Goal: Task Accomplishment & Management: Manage account settings

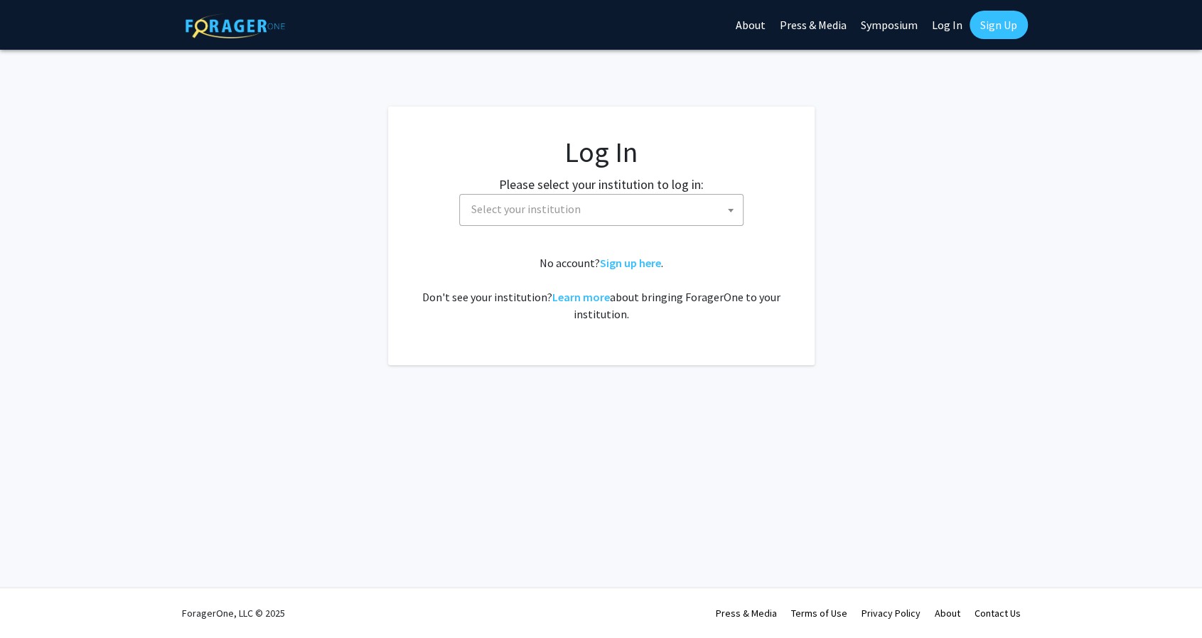
click at [600, 214] on span "Select your institution" at bounding box center [604, 209] width 277 height 29
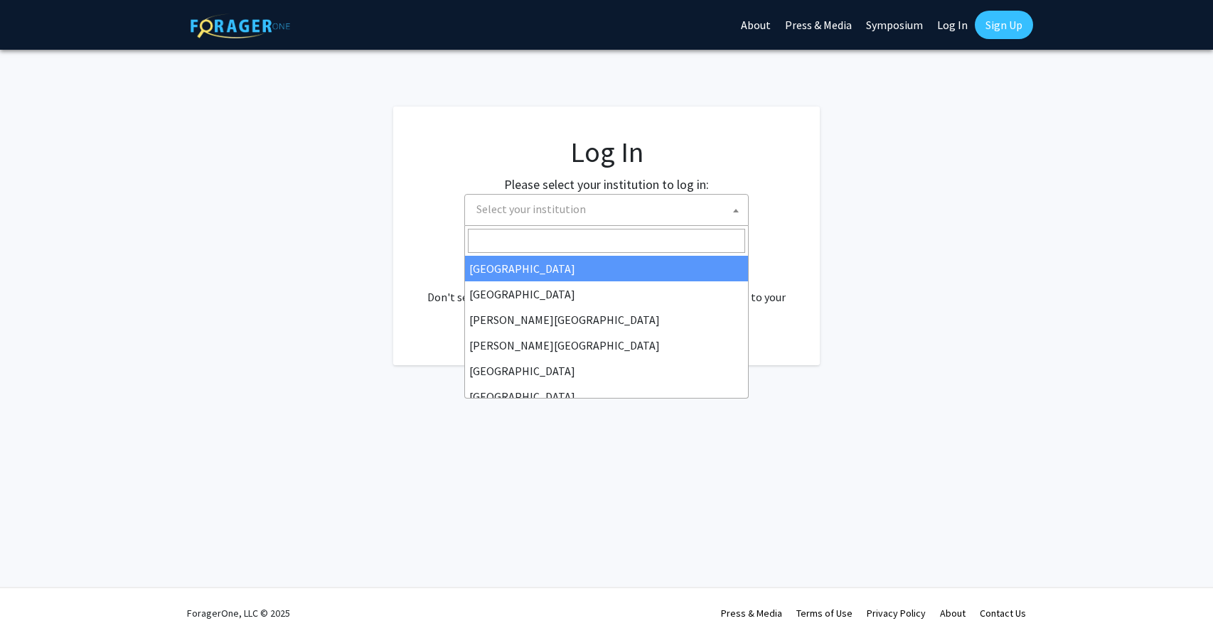
select select "34"
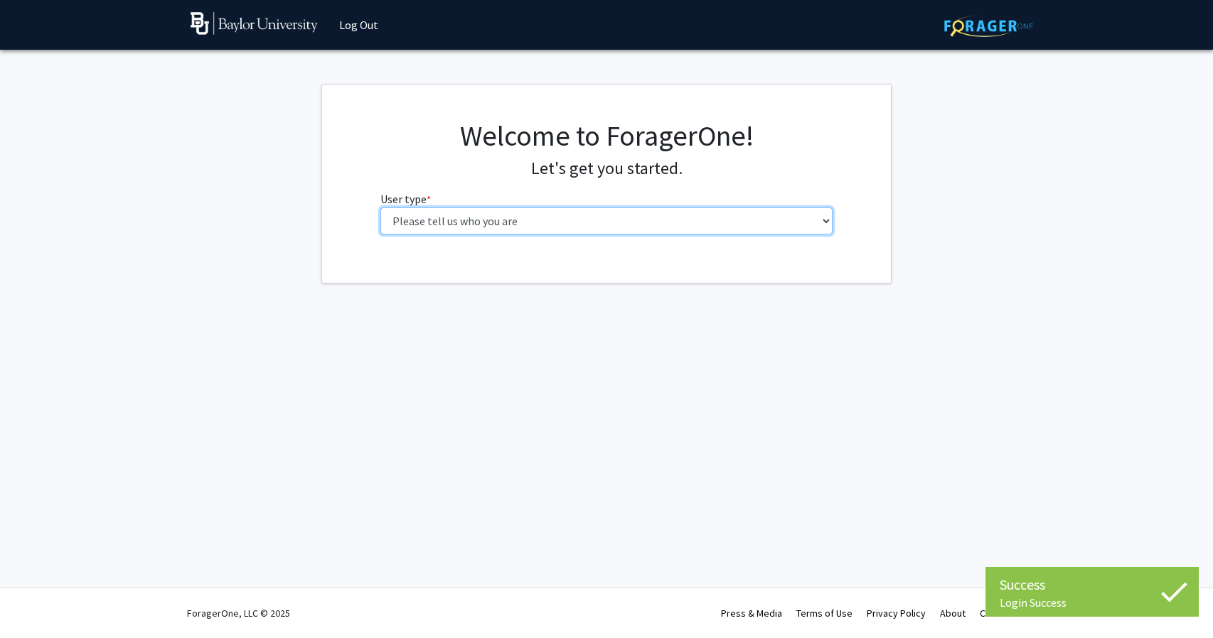
click at [581, 215] on select "Please tell us who you are Undergraduate Student Master's Student Doctoral Cand…" at bounding box center [606, 221] width 453 height 27
select select "1: undergrad"
click at [380, 208] on select "Please tell us who you are Undergraduate Student Master's Student Doctoral Cand…" at bounding box center [606, 221] width 453 height 27
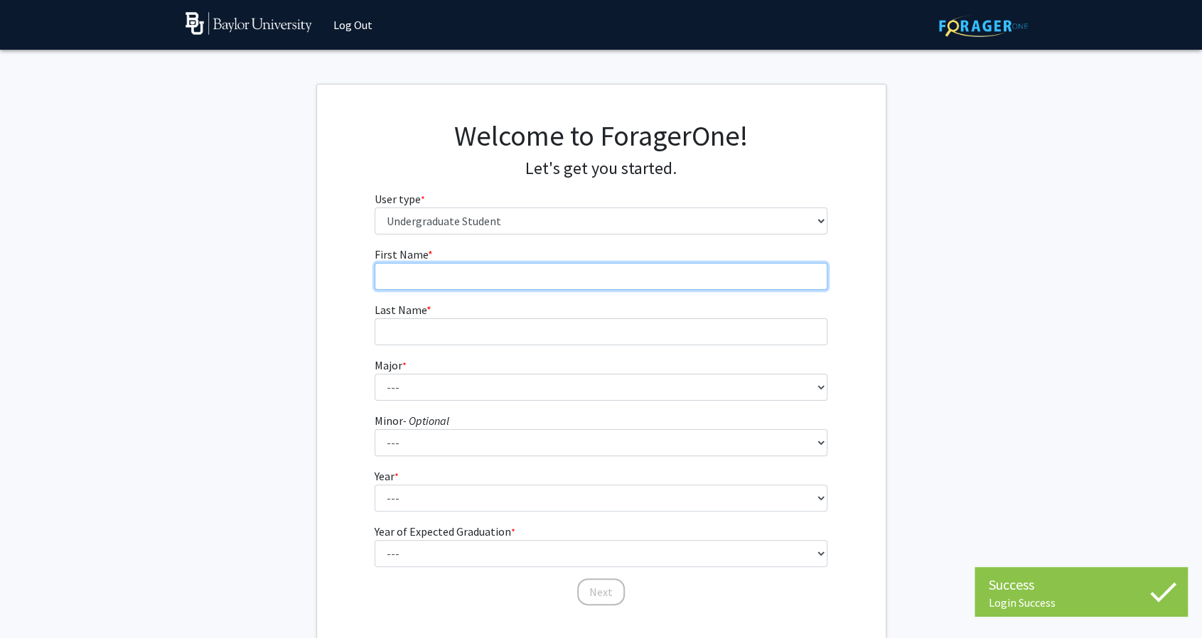
click at [488, 278] on input "First Name * required" at bounding box center [601, 276] width 453 height 27
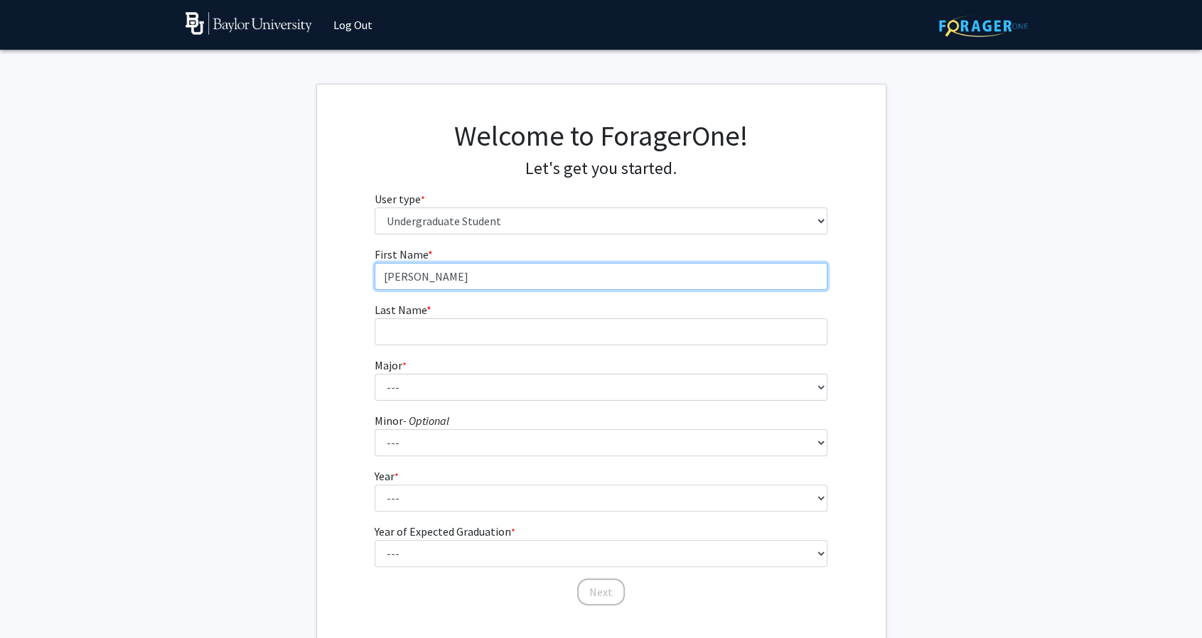
type input "Cooper"
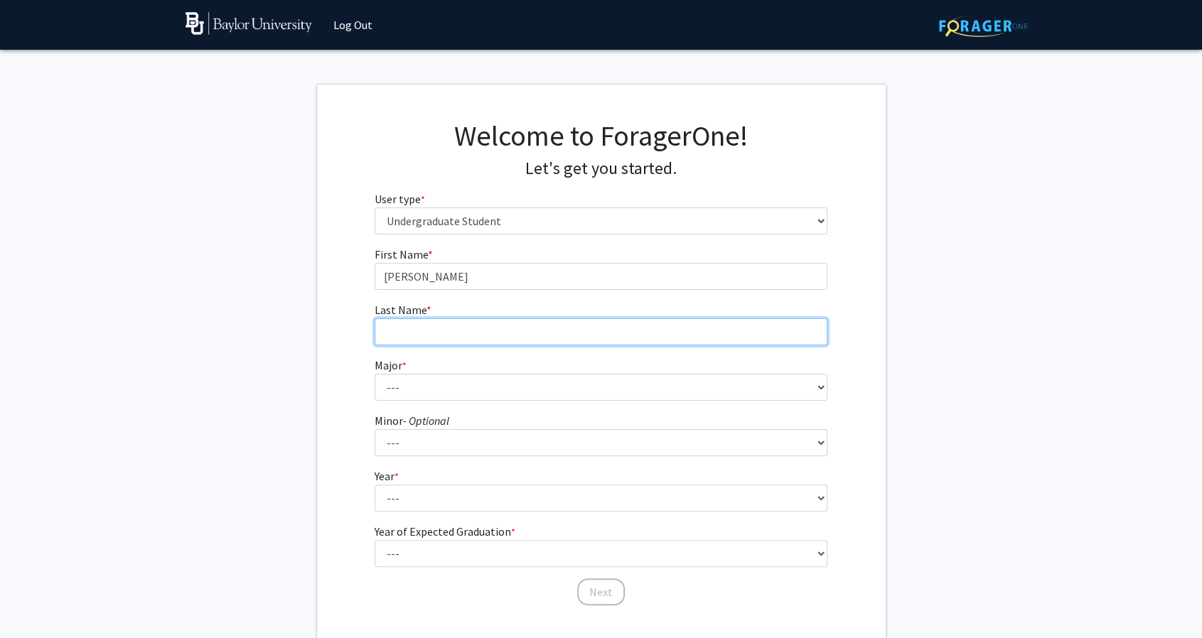
click at [414, 339] on input "Last Name * required" at bounding box center [601, 331] width 453 height 27
type input "Larkin"
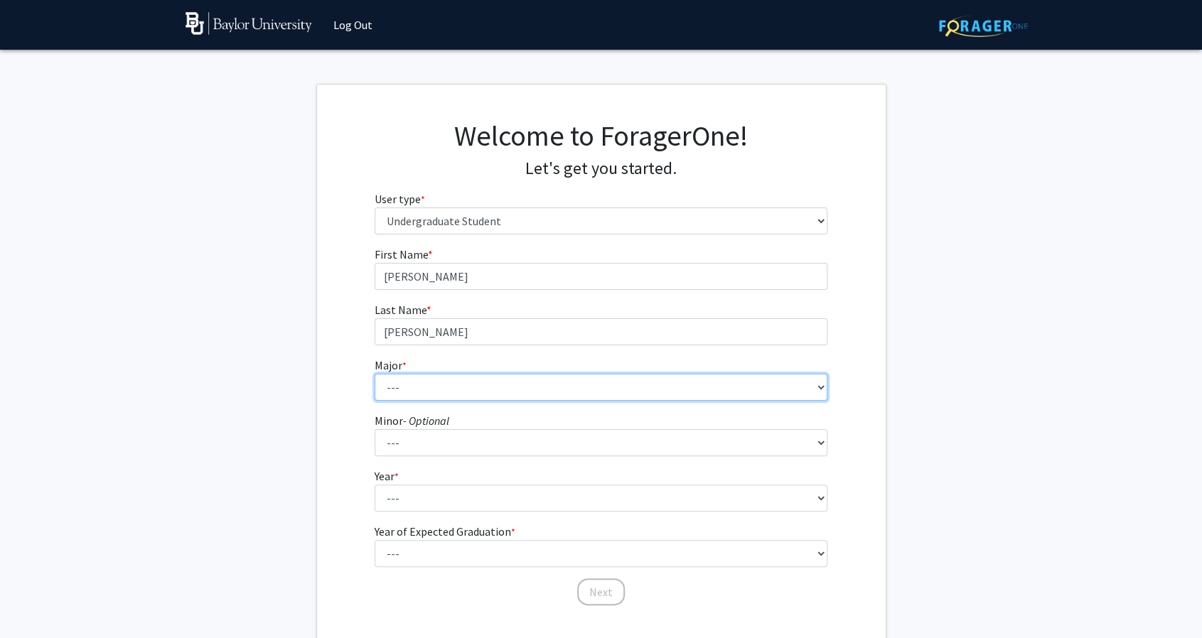
click at [406, 394] on select "--- Accounting American Studies Anthropology Apparel Design & Product Developme…" at bounding box center [601, 387] width 453 height 27
select select "16: 2681"
click at [375, 374] on select "--- Accounting American Studies Anthropology Apparel Design & Product Developme…" at bounding box center [601, 387] width 453 height 27
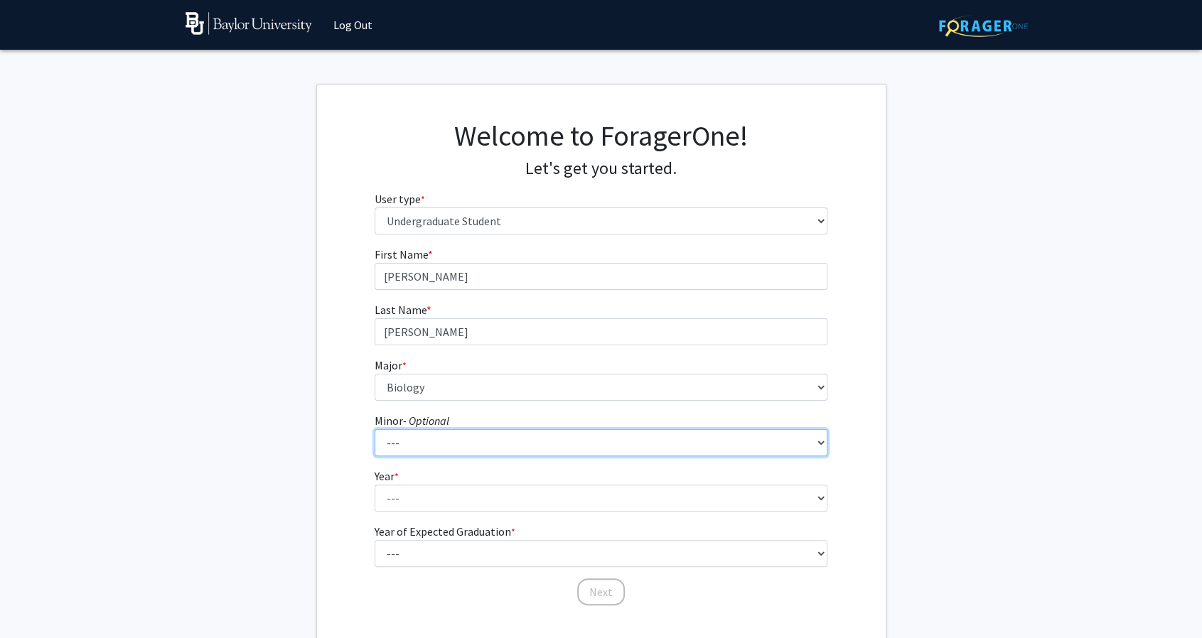
click at [403, 445] on select "--- Advertising American Sign Language American Studies Anthropology Apparel Me…" at bounding box center [601, 442] width 453 height 27
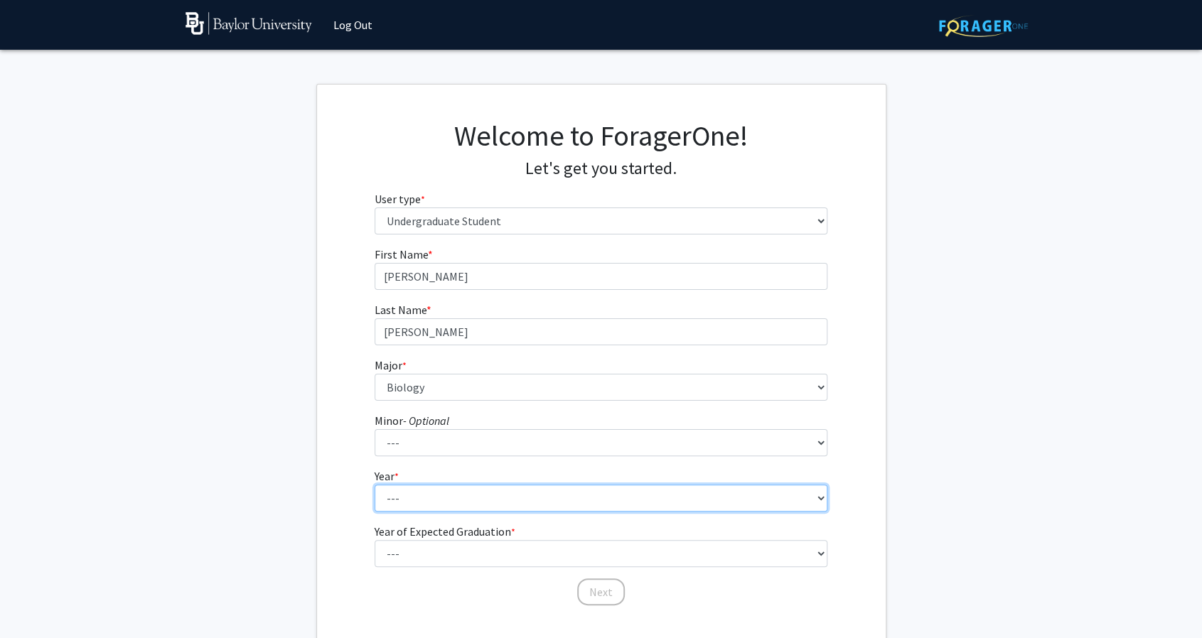
click at [402, 500] on select "--- First-year Sophomore Junior Senior Postbaccalaureate Certificate" at bounding box center [601, 498] width 453 height 27
select select "2: sophomore"
click at [375, 485] on select "--- First-year Sophomore Junior Senior Postbaccalaureate Certificate" at bounding box center [601, 498] width 453 height 27
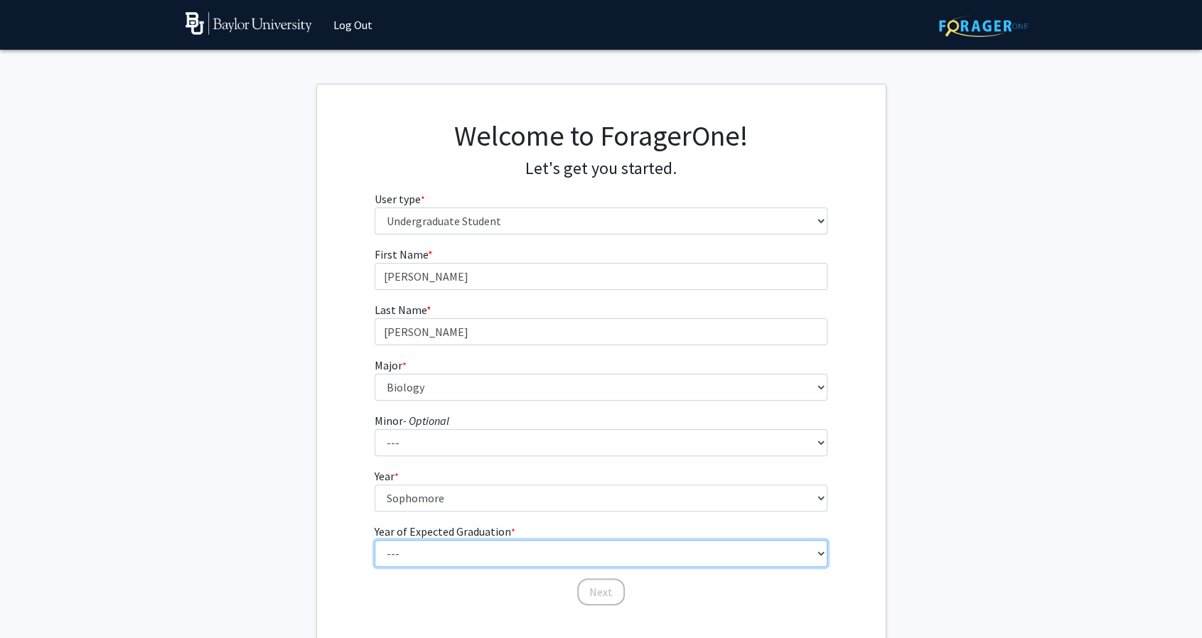
click at [425, 552] on select "--- 2025 2026 2027 2028 2029 2030 2031 2032 2033 2034" at bounding box center [601, 553] width 453 height 27
click at [375, 540] on select "--- 2025 2026 2027 2028 2029 2030 2031 2032 2033 2034" at bounding box center [601, 553] width 453 height 27
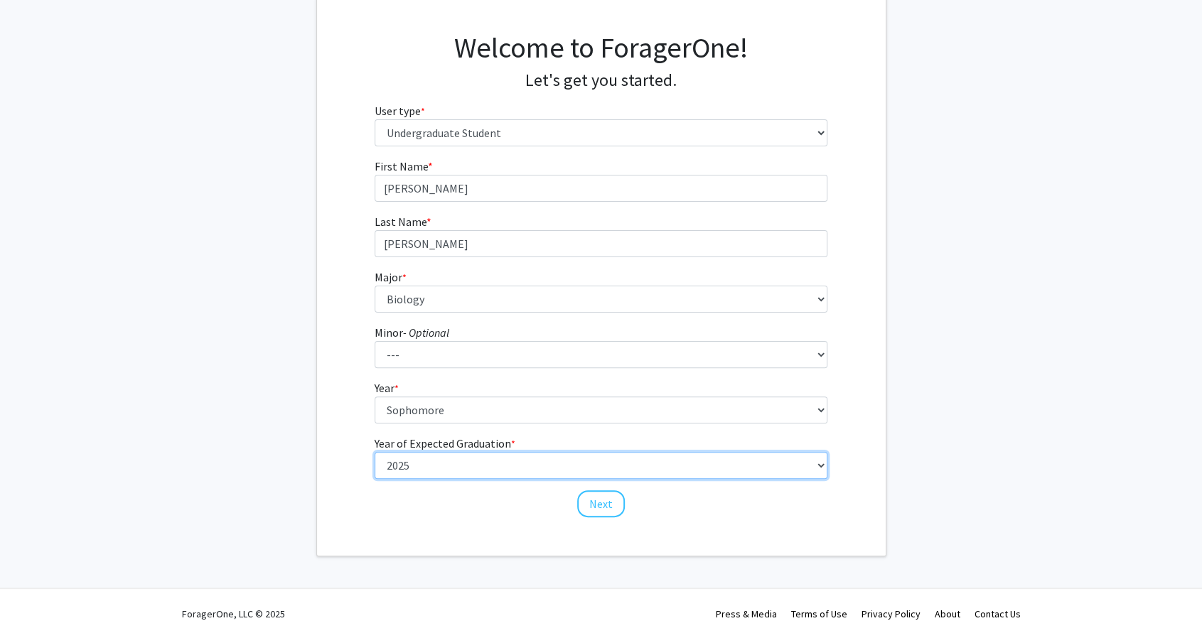
click at [432, 470] on select "--- 2025 2026 2027 2028 2029 2030 2031 2032 2033 2034" at bounding box center [601, 465] width 453 height 27
select select "4: 2028"
click at [375, 452] on select "--- 2025 2026 2027 2028 2029 2030 2031 2032 2033 2034" at bounding box center [601, 465] width 453 height 27
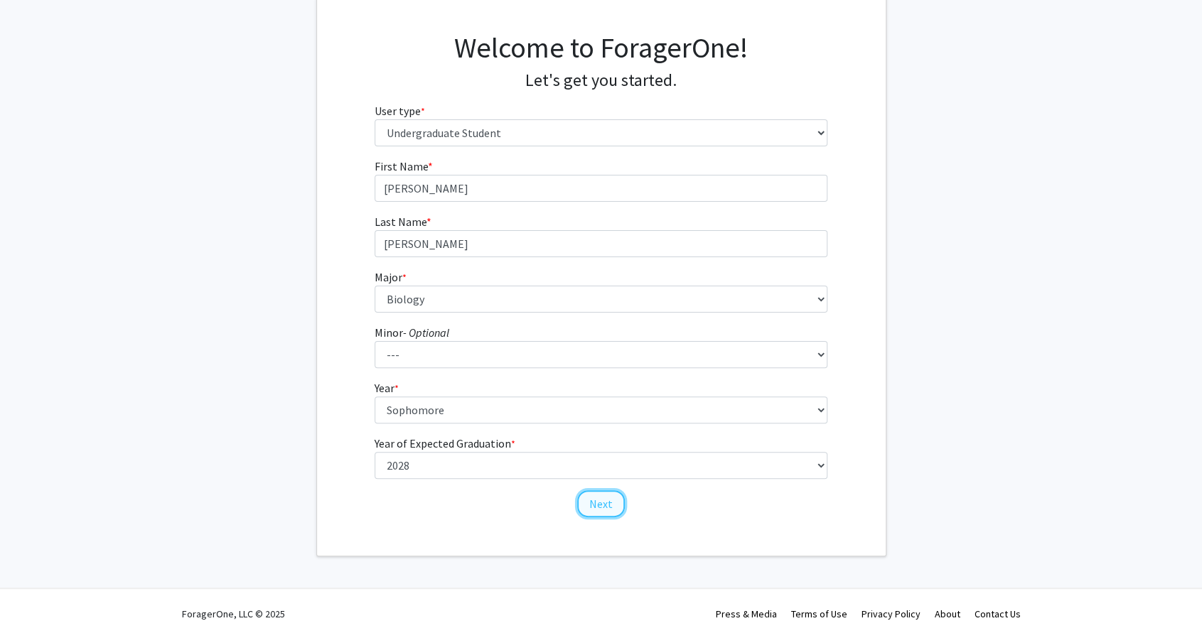
click at [599, 496] on button "Next" at bounding box center [601, 504] width 48 height 27
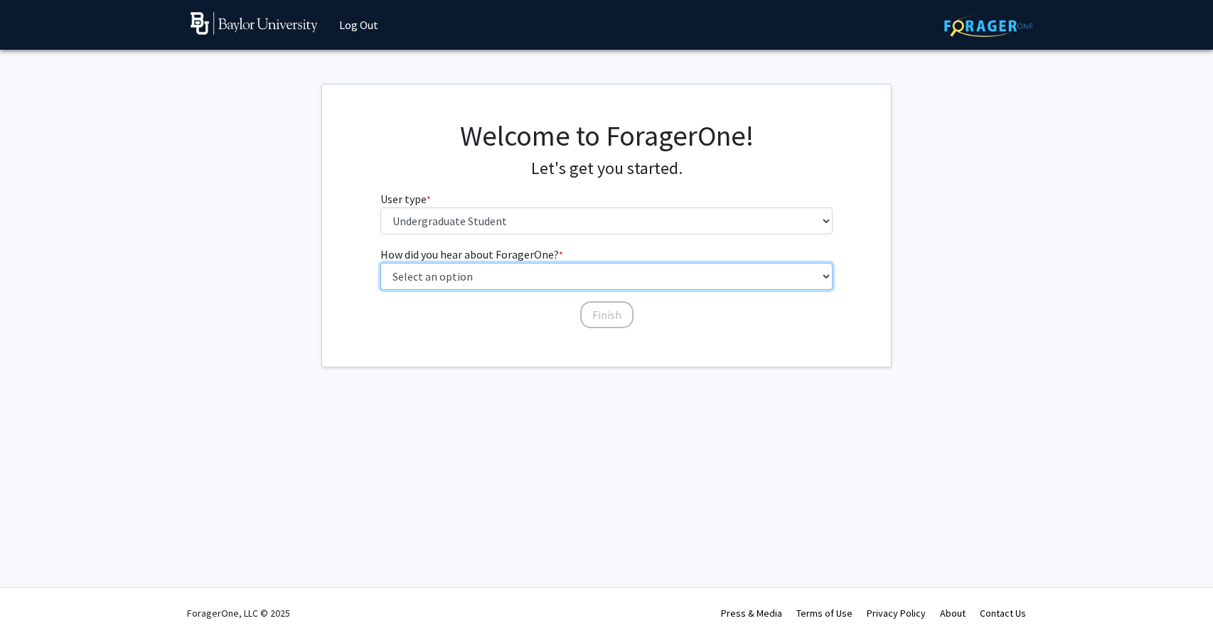
click at [533, 279] on select "Select an option Peer/student recommendation Faculty/staff recommendation Unive…" at bounding box center [606, 276] width 453 height 27
select select "2: faculty_recommendation"
click at [380, 263] on select "Select an option Peer/student recommendation Faculty/staff recommendation Unive…" at bounding box center [606, 276] width 453 height 27
click at [609, 317] on button "Finish" at bounding box center [606, 314] width 53 height 27
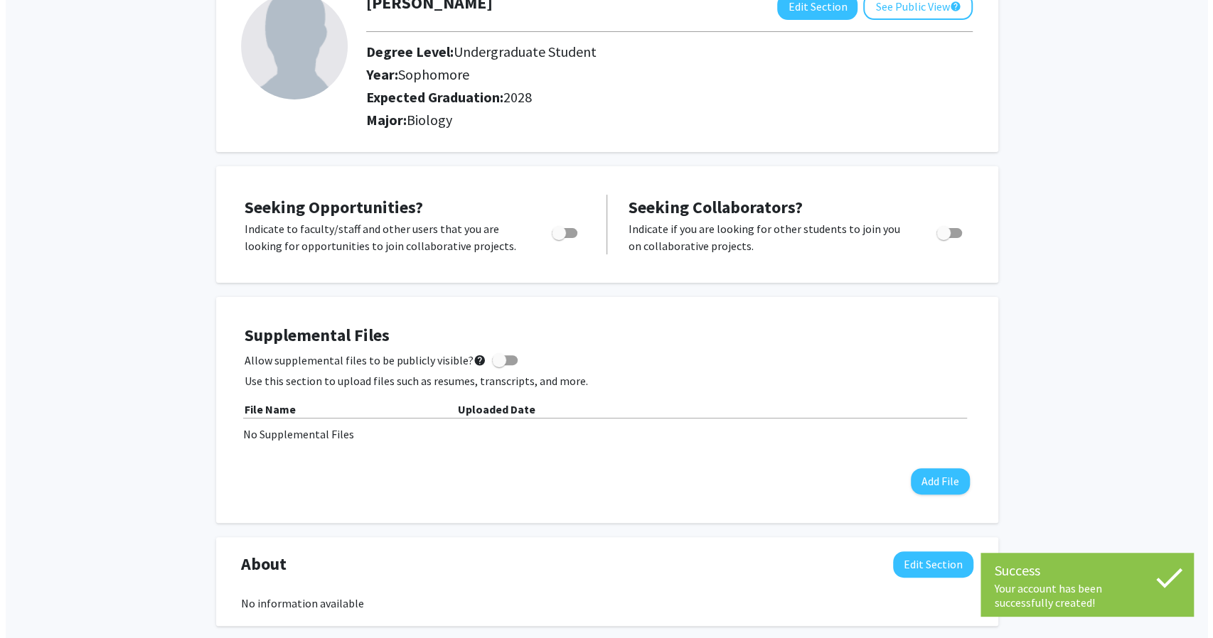
scroll to position [104, 0]
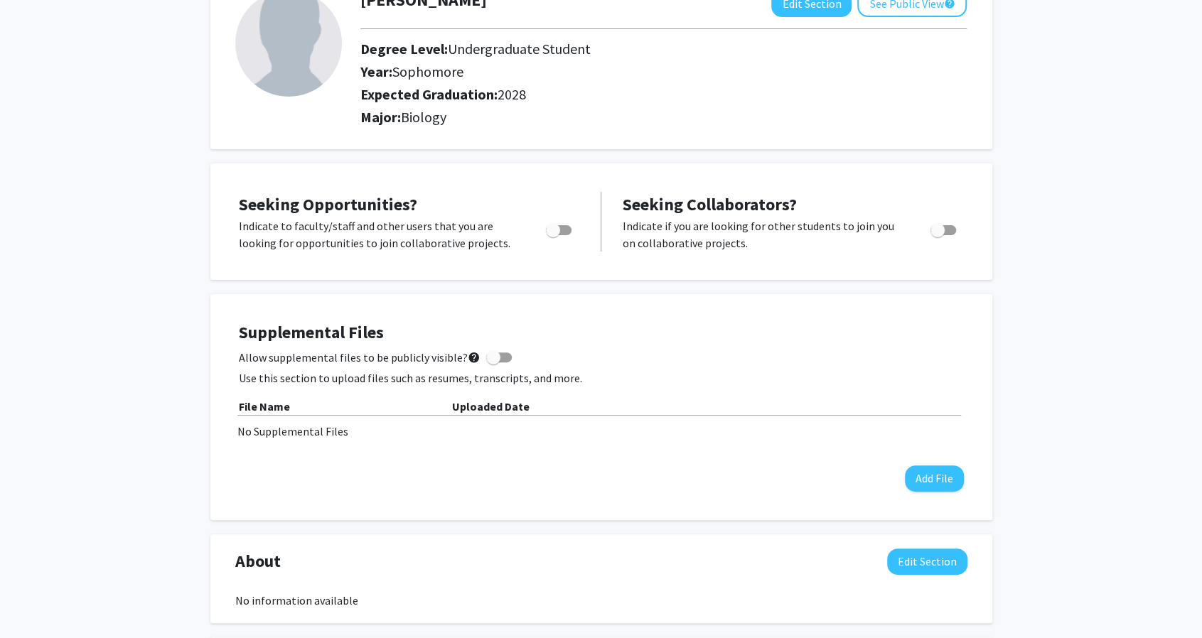
click at [486, 353] on span at bounding box center [493, 357] width 14 height 14
click at [493, 363] on input "Allow supplemental files to be publicly visible? help" at bounding box center [493, 363] width 1 height 1
checkbox input "true"
click at [936, 474] on button "Add File" at bounding box center [934, 479] width 59 height 26
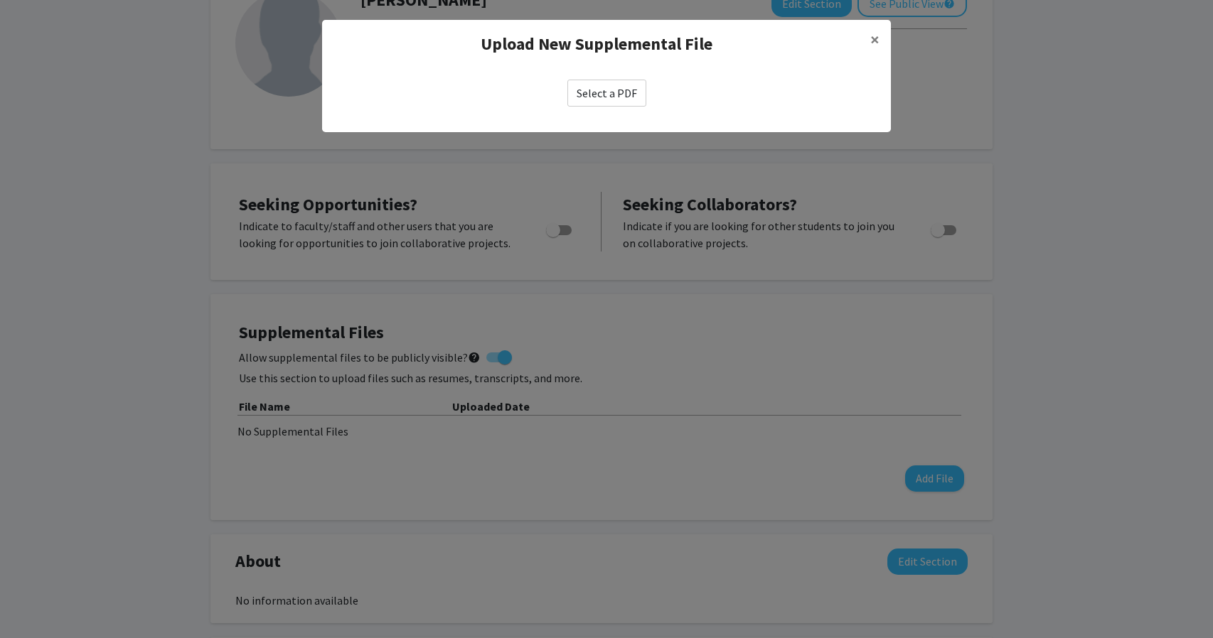
click at [611, 102] on label "Select a PDF" at bounding box center [606, 93] width 79 height 27
click at [0, 0] on input "Select a PDF" at bounding box center [0, 0] width 0 height 0
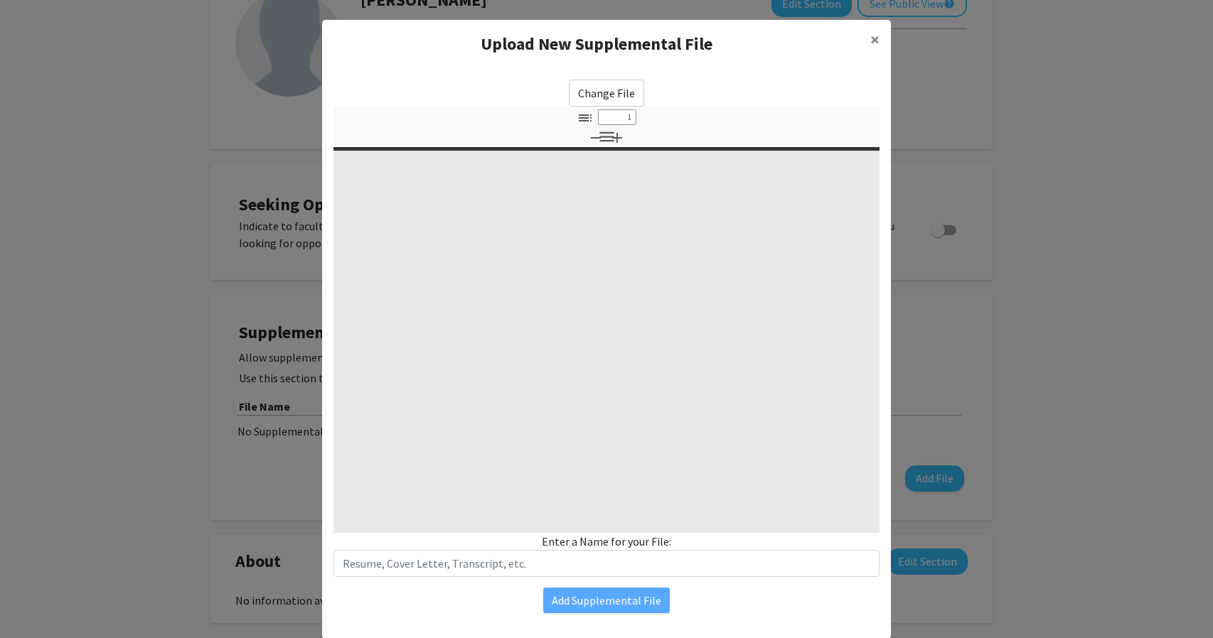
select select "custom"
type input "0"
select select "custom"
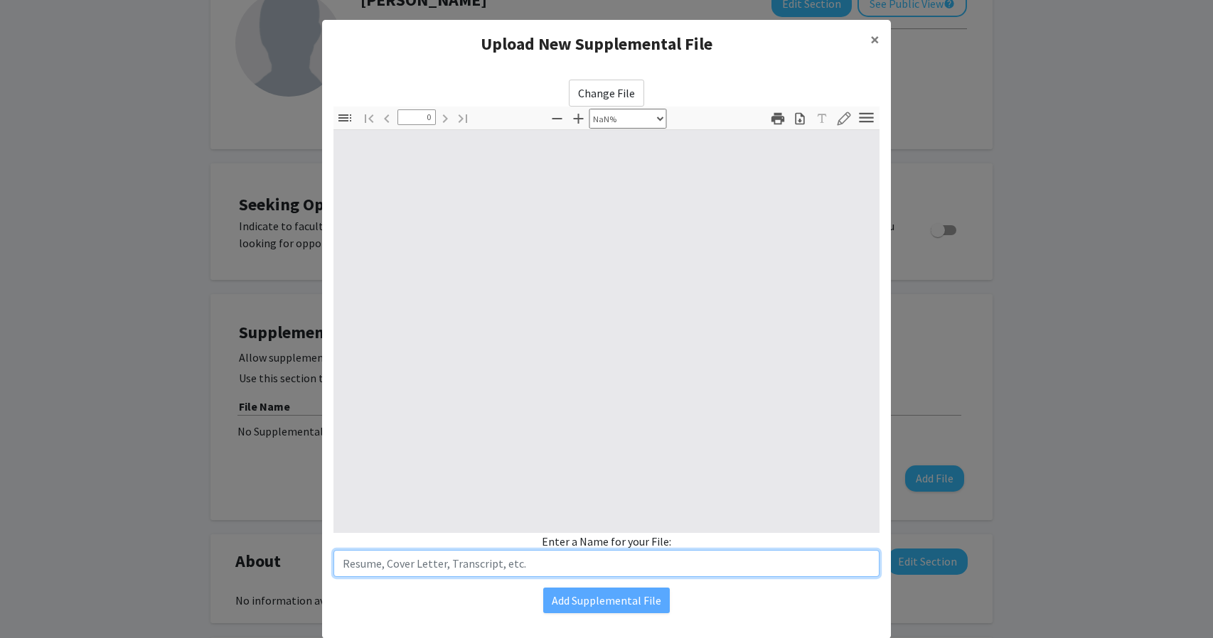
click at [542, 567] on input "text" at bounding box center [606, 563] width 546 height 27
type input "1"
select select "auto"
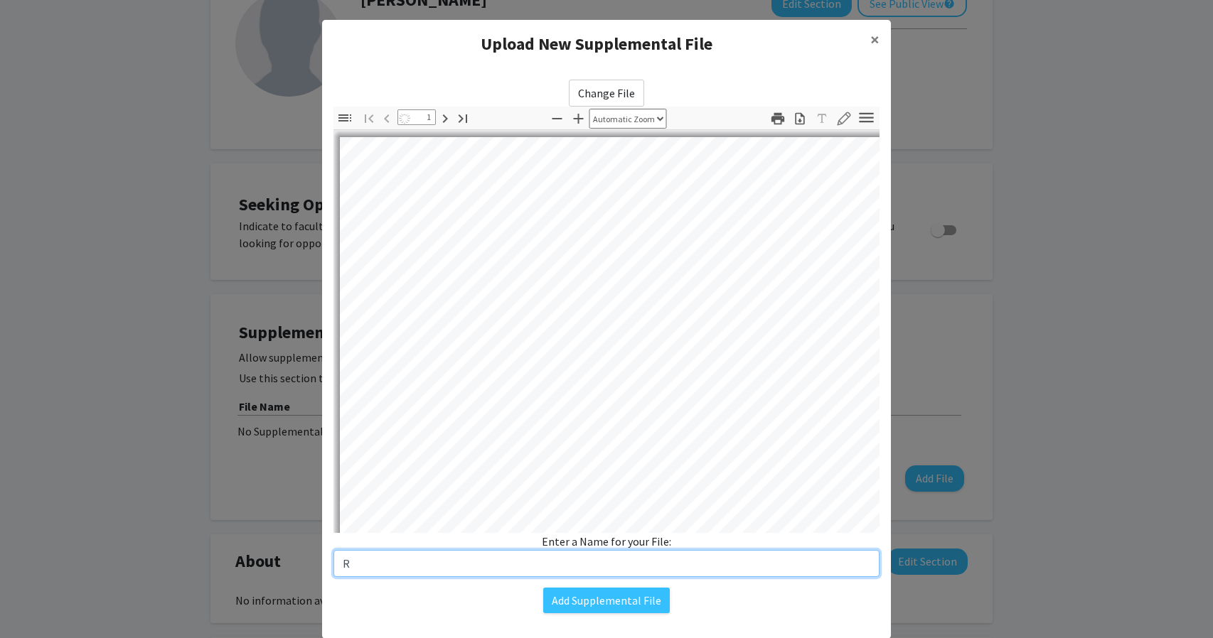
type input "Re"
select select "auto"
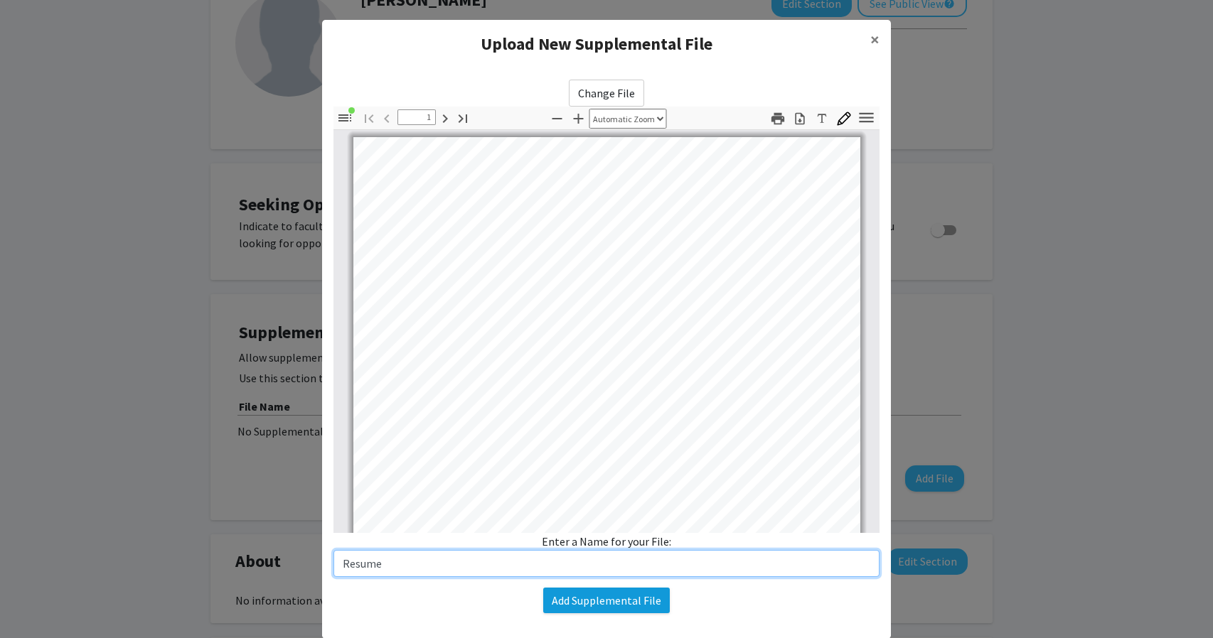
type input "Resume"
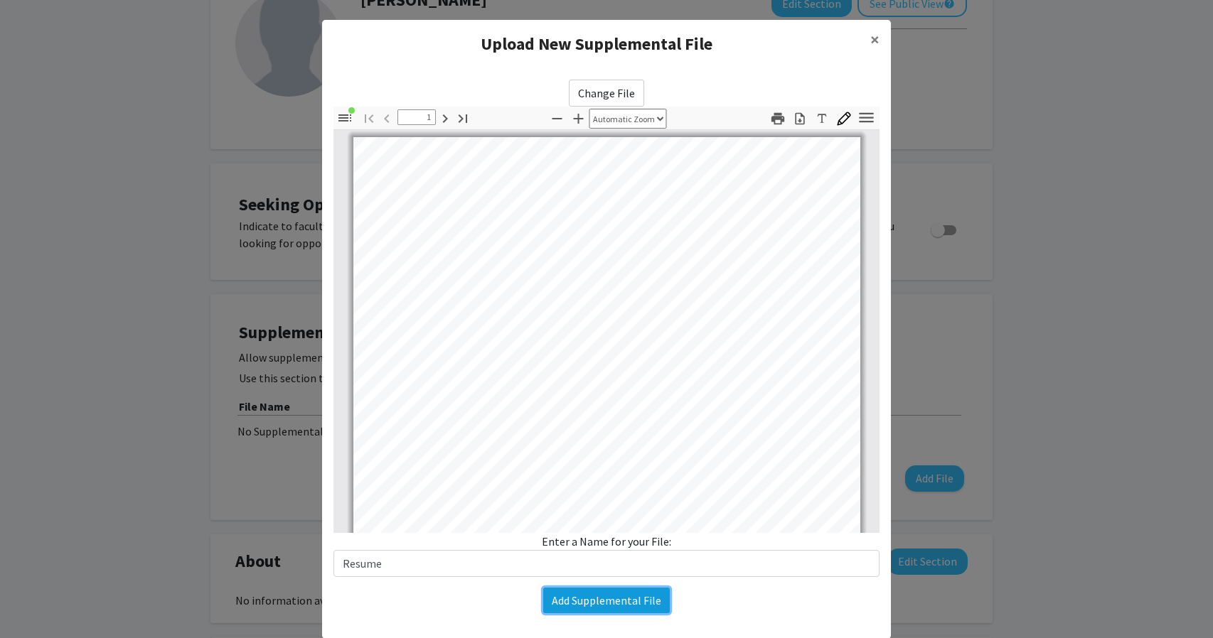
click at [584, 608] on button "Add Supplemental File" at bounding box center [606, 601] width 127 height 26
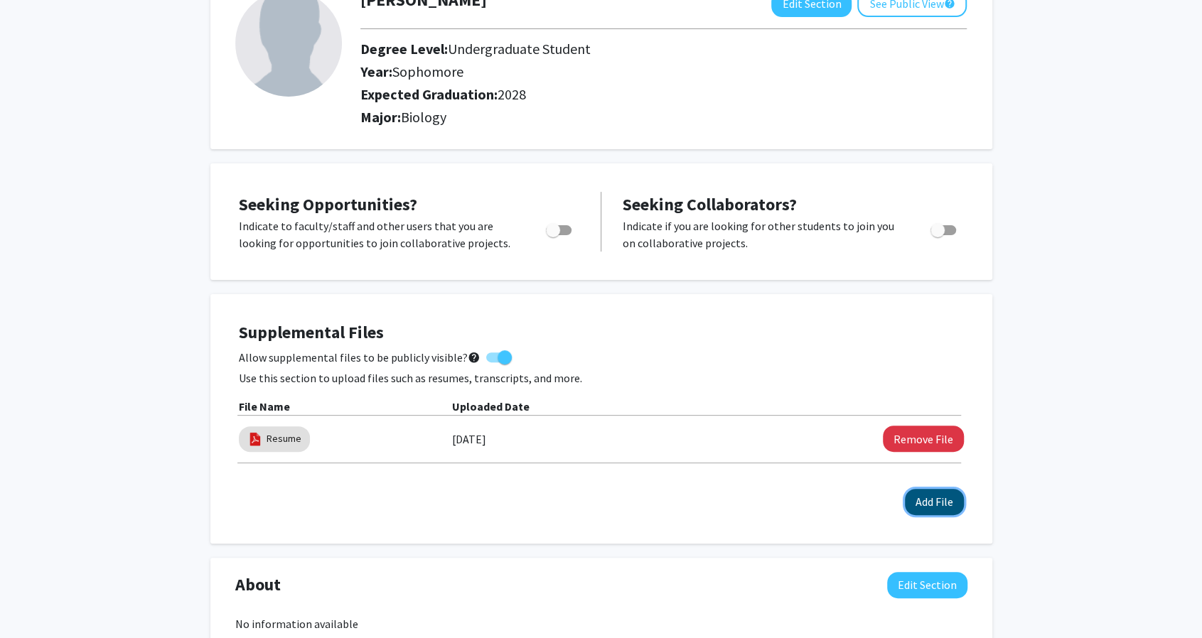
click at [930, 510] on button "Add File" at bounding box center [934, 502] width 59 height 26
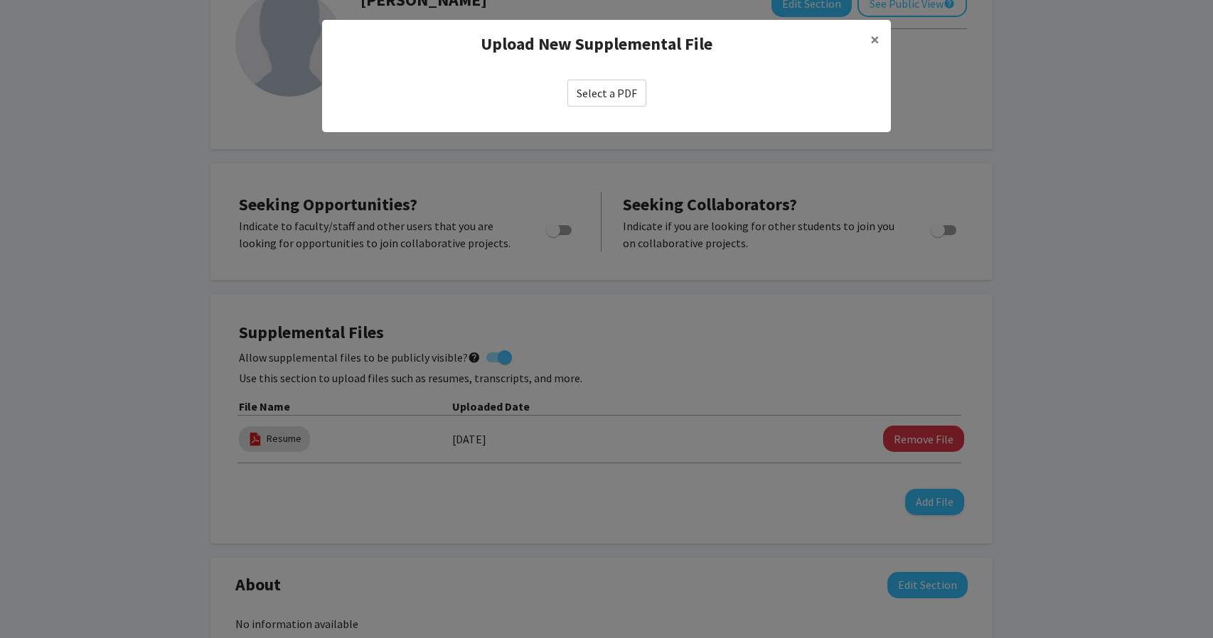
click at [624, 96] on label "Select a PDF" at bounding box center [606, 93] width 79 height 27
click at [0, 0] on input "Select a PDF" at bounding box center [0, 0] width 0 height 0
select select "custom"
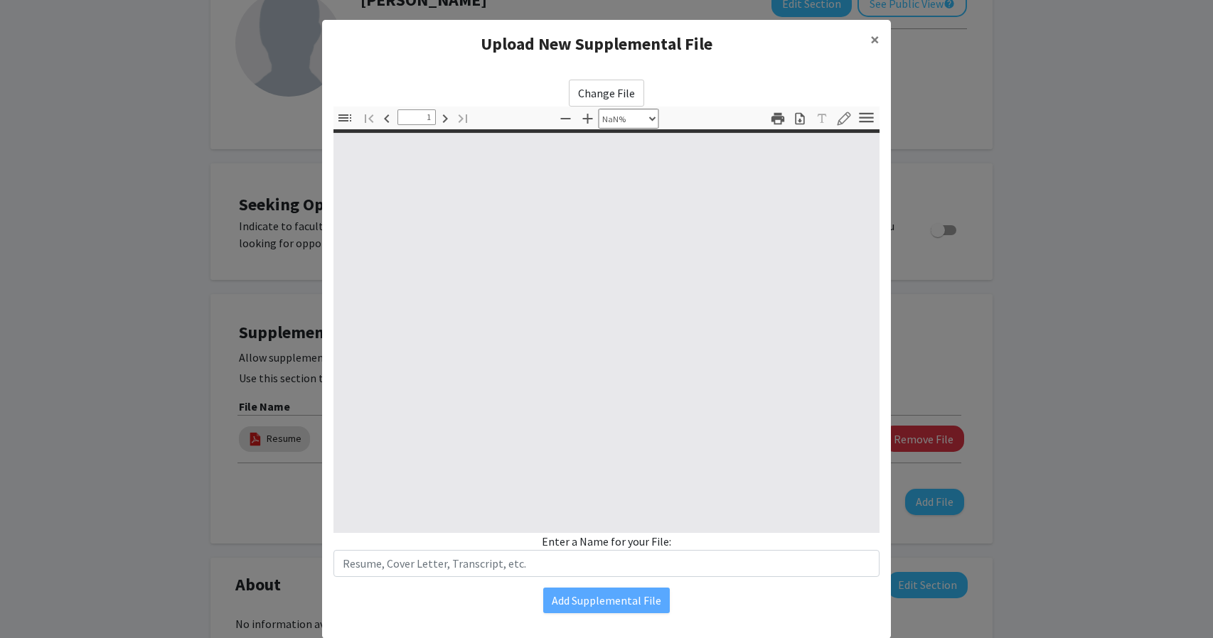
type input "0"
select select "auto"
type input "1"
select select "auto"
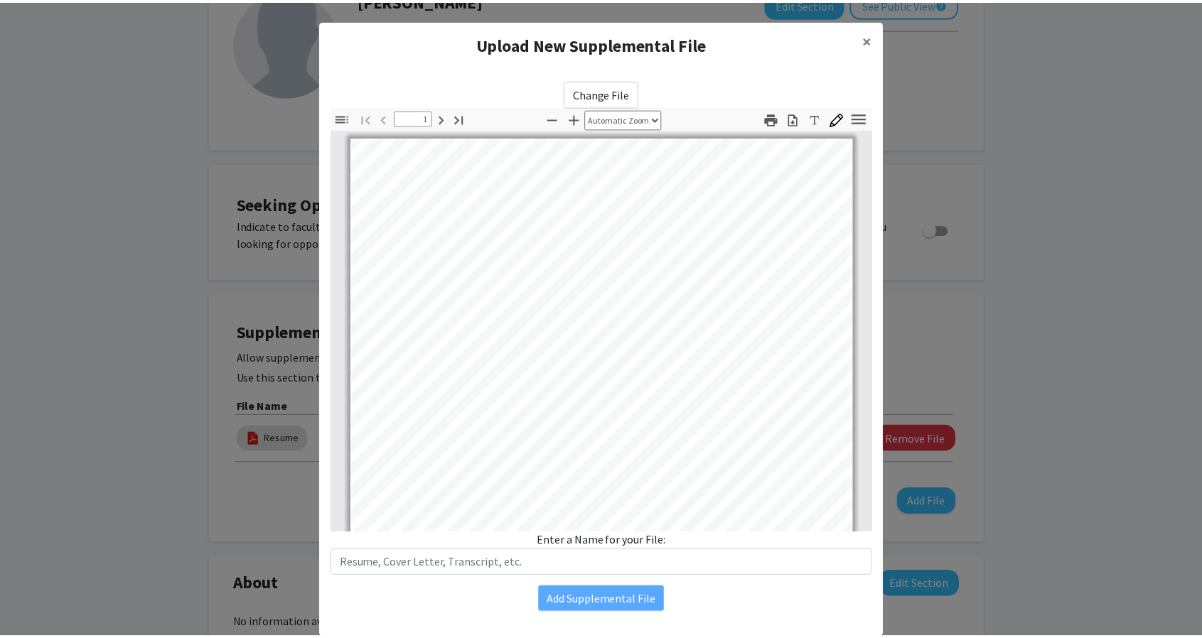
scroll to position [1, 0]
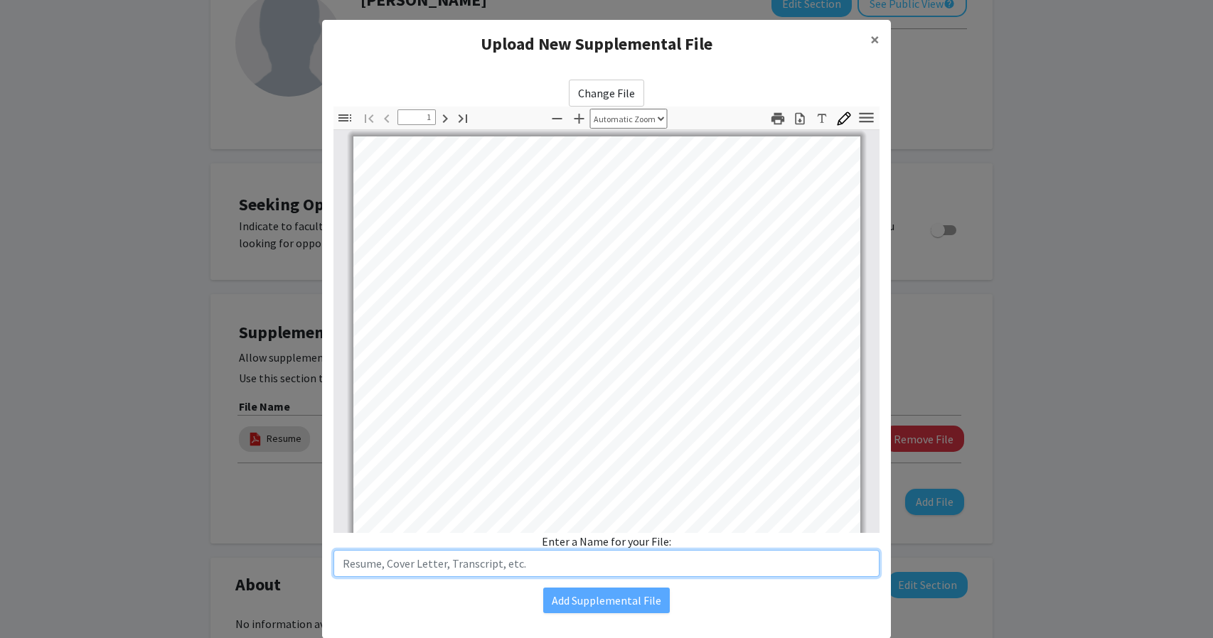
click at [569, 562] on input "text" at bounding box center [606, 563] width 546 height 27
click at [339, 560] on input "Transcripts" at bounding box center [606, 563] width 546 height 27
type input "Baylor Transcripts"
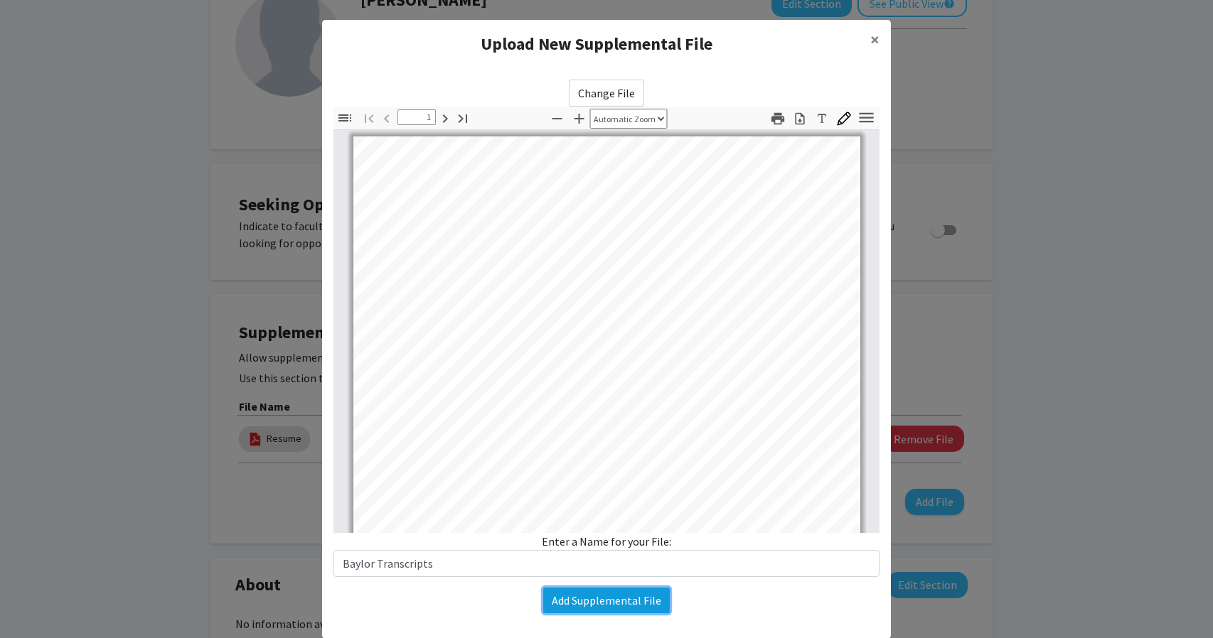
click at [582, 595] on button "Add Supplemental File" at bounding box center [606, 601] width 127 height 26
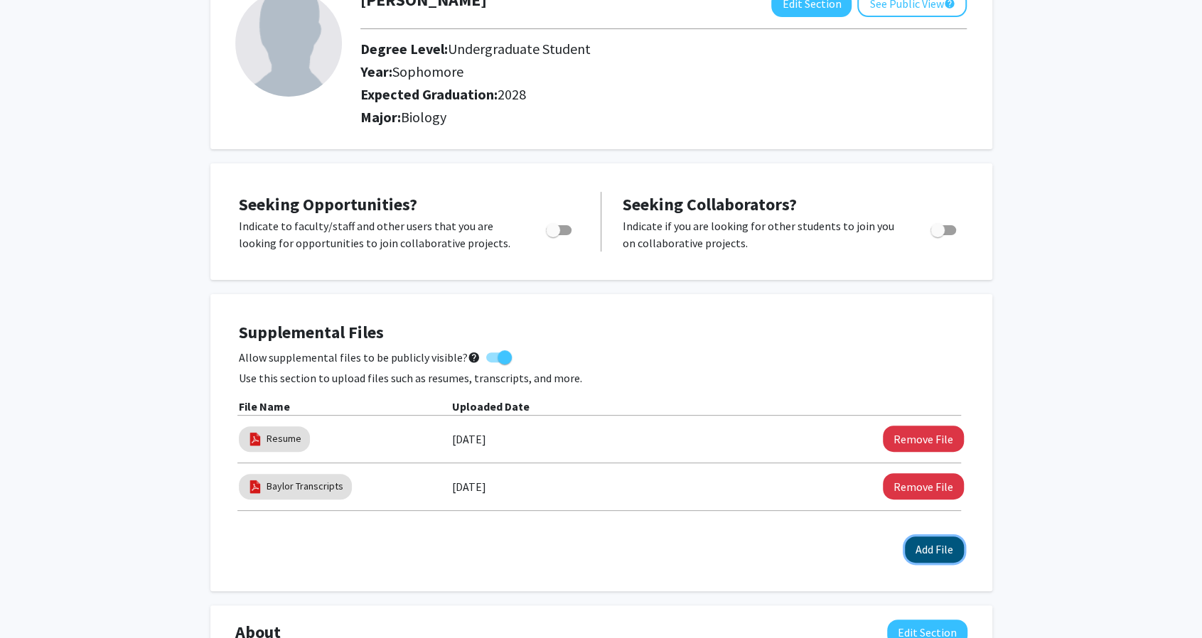
click at [928, 553] on button "Add File" at bounding box center [934, 550] width 59 height 26
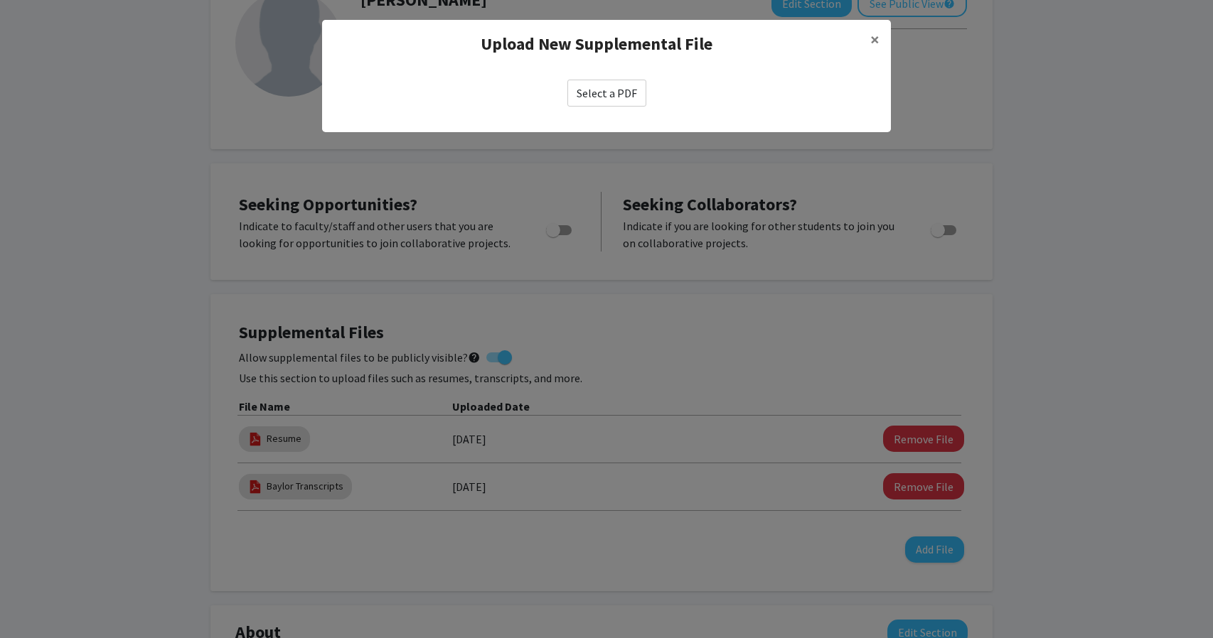
click at [617, 87] on label "Select a PDF" at bounding box center [606, 93] width 79 height 27
click at [0, 0] on input "Select a PDF" at bounding box center [0, 0] width 0 height 0
click at [872, 39] on span "×" at bounding box center [874, 39] width 9 height 22
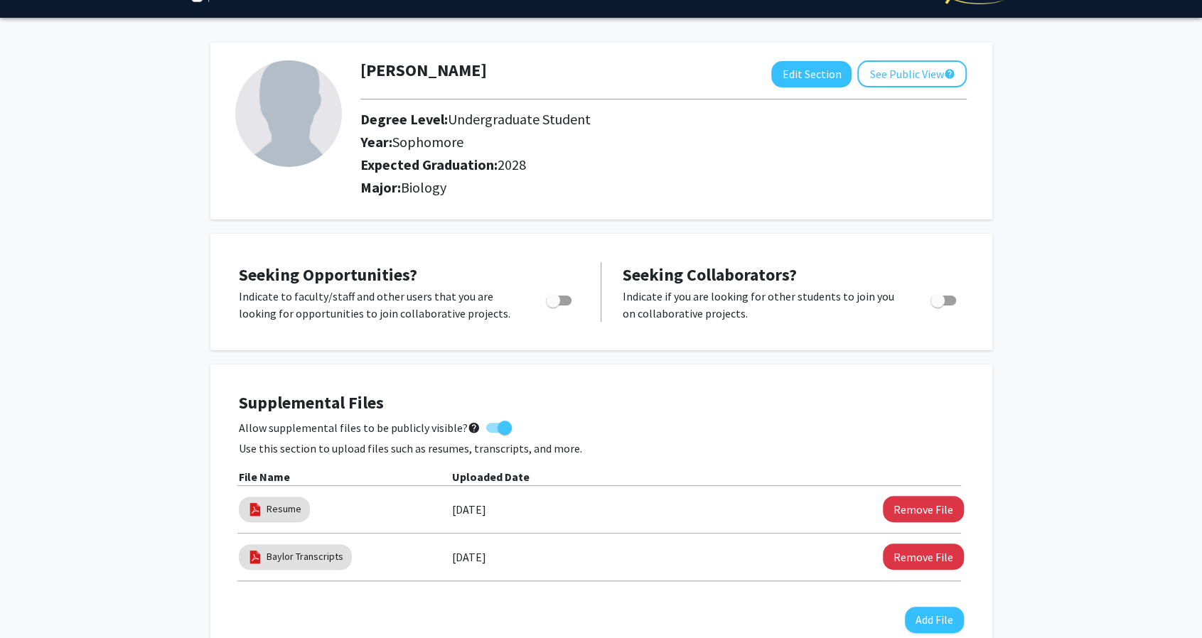
scroll to position [32, 0]
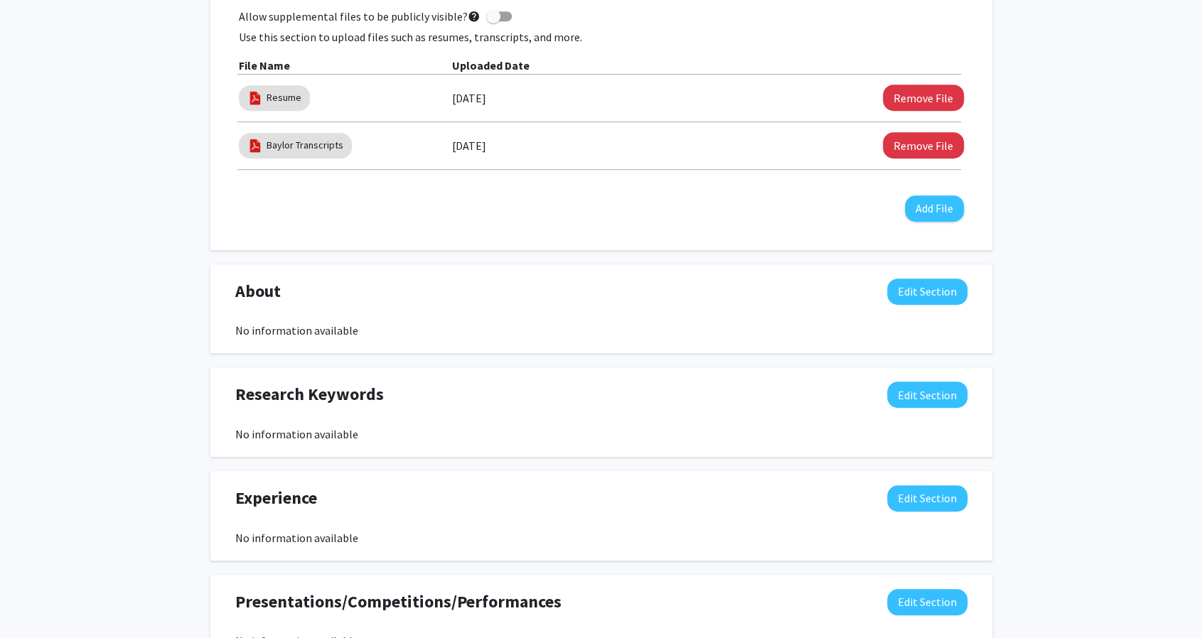
scroll to position [471, 0]
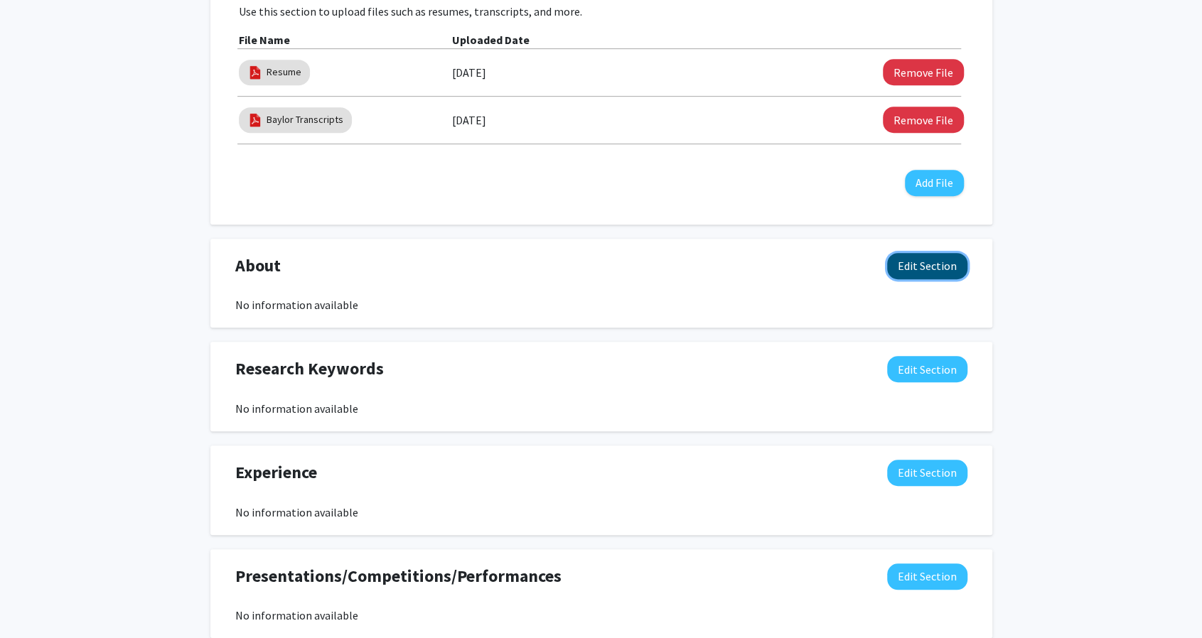
click at [928, 264] on button "Edit Section" at bounding box center [927, 266] width 80 height 26
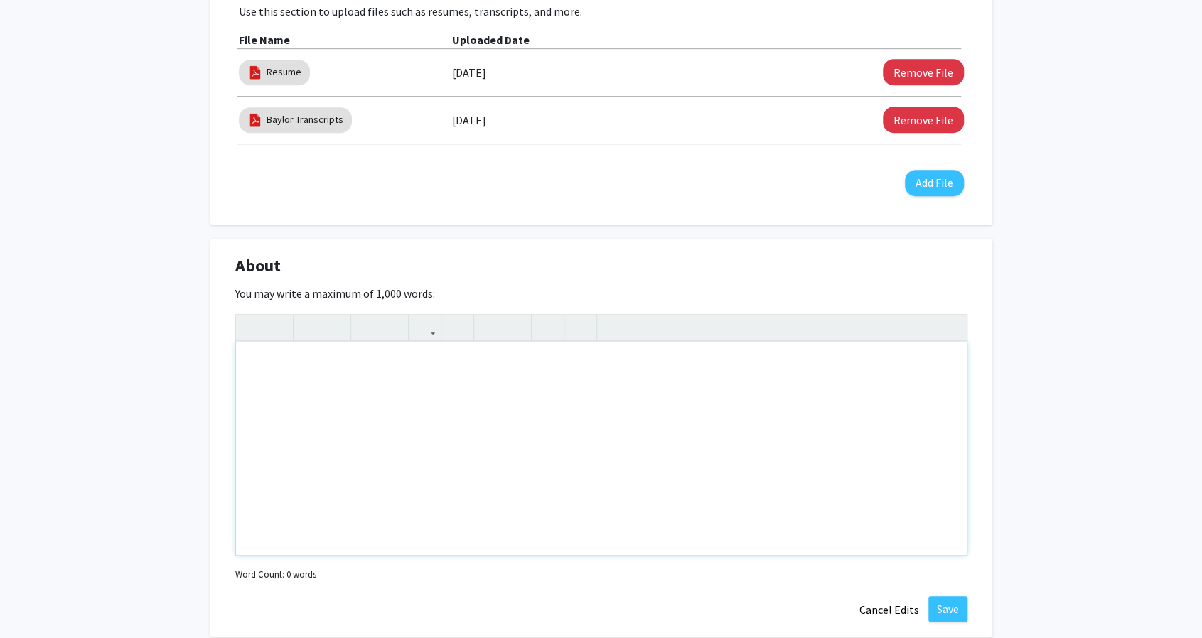
click at [425, 385] on div "Note to users with screen readers: Please deactivate our accessibility plugin f…" at bounding box center [601, 448] width 731 height 213
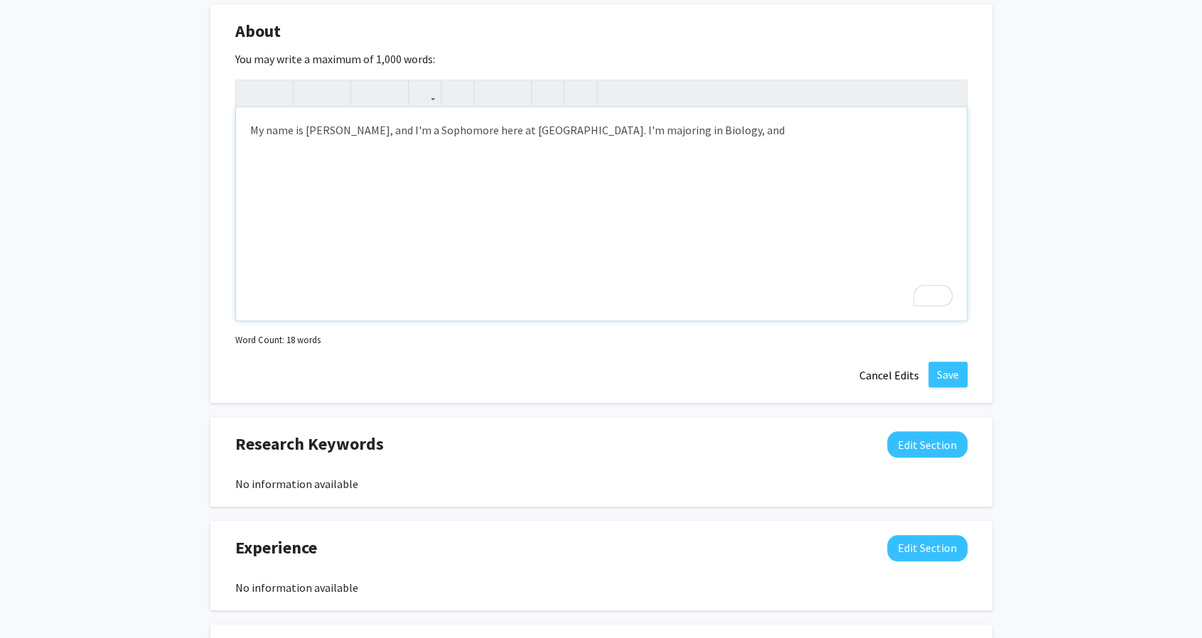
scroll to position [702, 0]
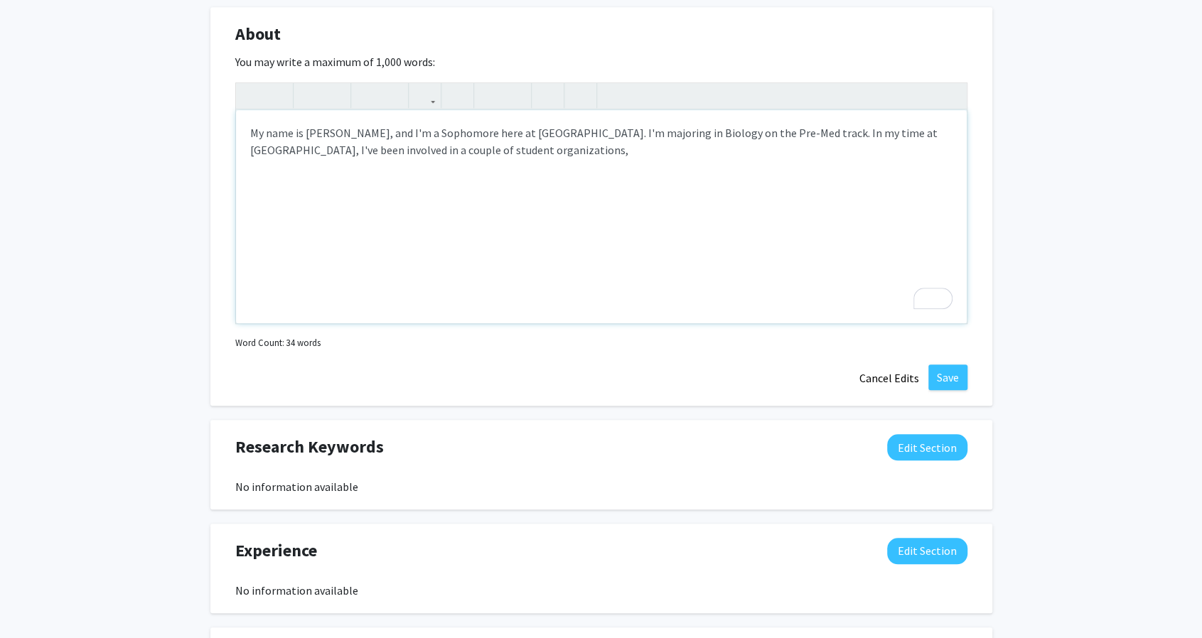
click at [569, 151] on div "My name is [PERSON_NAME], and I'm a Sophomore here at [GEOGRAPHIC_DATA]. I'm ma…" at bounding box center [601, 216] width 731 height 213
click at [326, 149] on div "My name is [PERSON_NAME], and I'm a Sophomore here at [GEOGRAPHIC_DATA]. I'm ma…" at bounding box center [601, 216] width 731 height 213
click at [569, 146] on div "My name is [PERSON_NAME], and I'm a Sophomore here at [GEOGRAPHIC_DATA]. I'm ma…" at bounding box center [601, 216] width 731 height 213
click at [870, 138] on div "My name is [PERSON_NAME], and I'm a Sophomore here at [GEOGRAPHIC_DATA]. I'm ma…" at bounding box center [601, 216] width 731 height 213
click at [863, 153] on div "My name is [PERSON_NAME], and I'm a Sophomore here at [GEOGRAPHIC_DATA]. I'm ma…" at bounding box center [601, 216] width 731 height 213
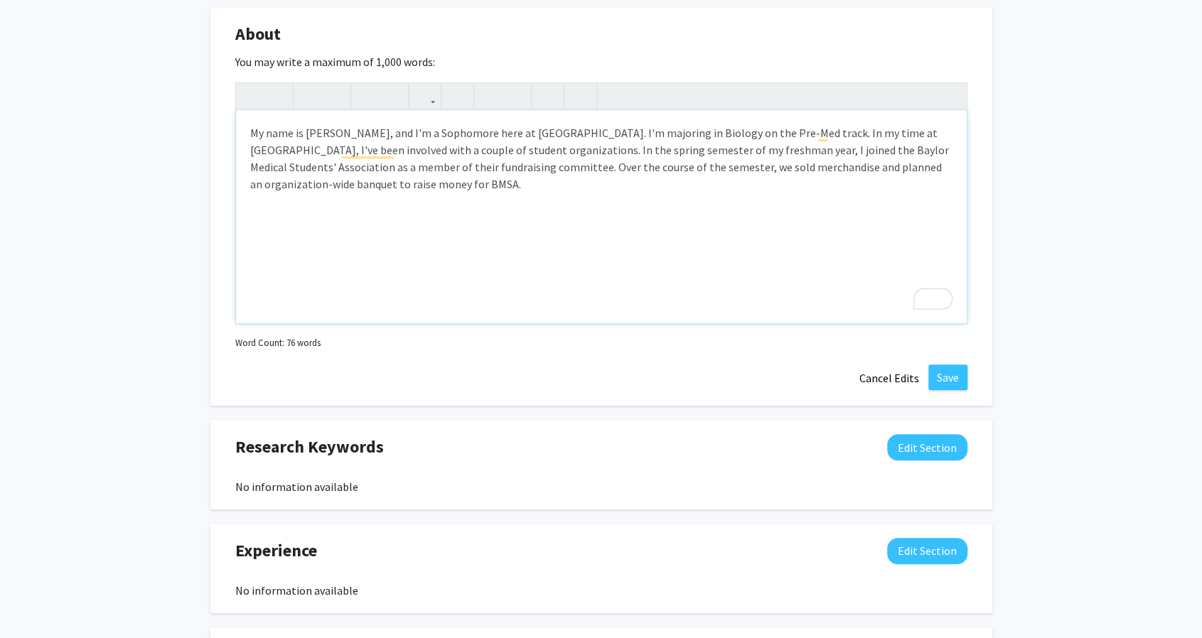
click at [795, 177] on div "My name is [PERSON_NAME], and I'm a Sophomore here at [GEOGRAPHIC_DATA]. I'm ma…" at bounding box center [601, 216] width 731 height 213
click at [842, 199] on div "My name is [PERSON_NAME], and I'm a Sophomore here at [GEOGRAPHIC_DATA]. I'm ma…" at bounding box center [601, 216] width 731 height 213
drag, startPoint x: 657, startPoint y: 184, endPoint x: 808, endPoint y: 203, distance: 151.9
click at [808, 203] on div "My name is [PERSON_NAME], and I'm a Sophomore here at [GEOGRAPHIC_DATA]. I'm ma…" at bounding box center [601, 216] width 731 height 213
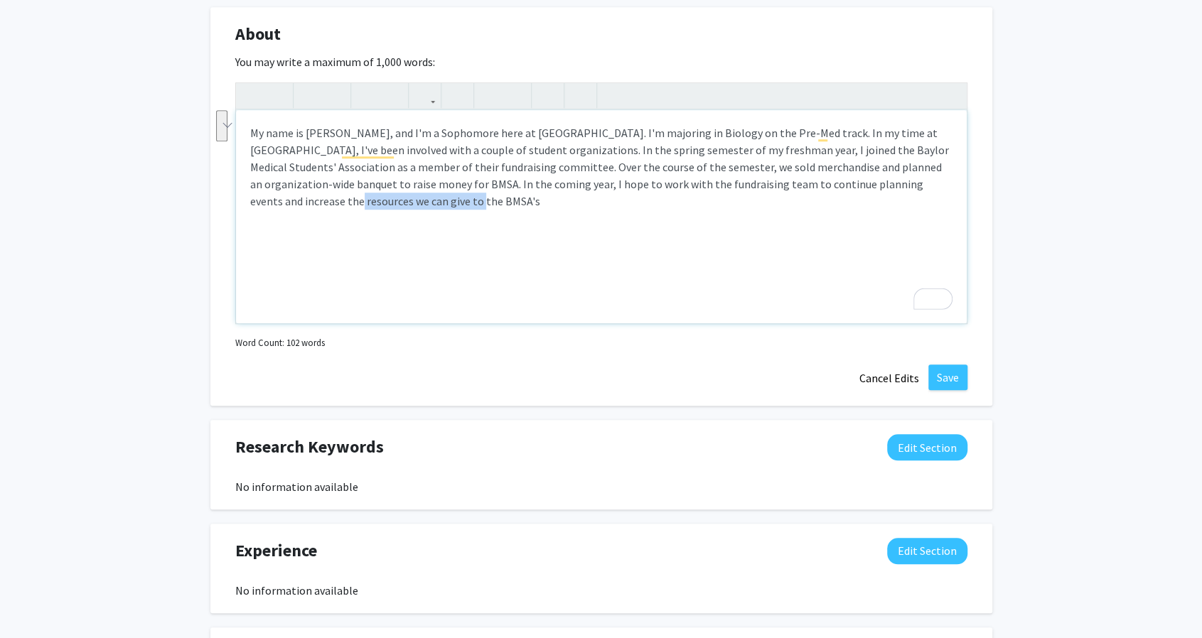
drag, startPoint x: 907, startPoint y: 186, endPoint x: 414, endPoint y: 215, distance: 494.3
click at [414, 215] on div "My name is [PERSON_NAME], and I'm a Sophomore here at [GEOGRAPHIC_DATA]. I'm ma…" at bounding box center [601, 216] width 731 height 213
click at [879, 198] on div "My name is [PERSON_NAME], and I'm a Sophomore here at [GEOGRAPHIC_DATA]. I'm ma…" at bounding box center [601, 216] width 731 height 213
drag, startPoint x: 909, startPoint y: 186, endPoint x: 269, endPoint y: 208, distance: 640.9
click at [269, 208] on div "My name is [PERSON_NAME], and I'm a Sophomore here at [GEOGRAPHIC_DATA]. I'm ma…" at bounding box center [601, 216] width 731 height 213
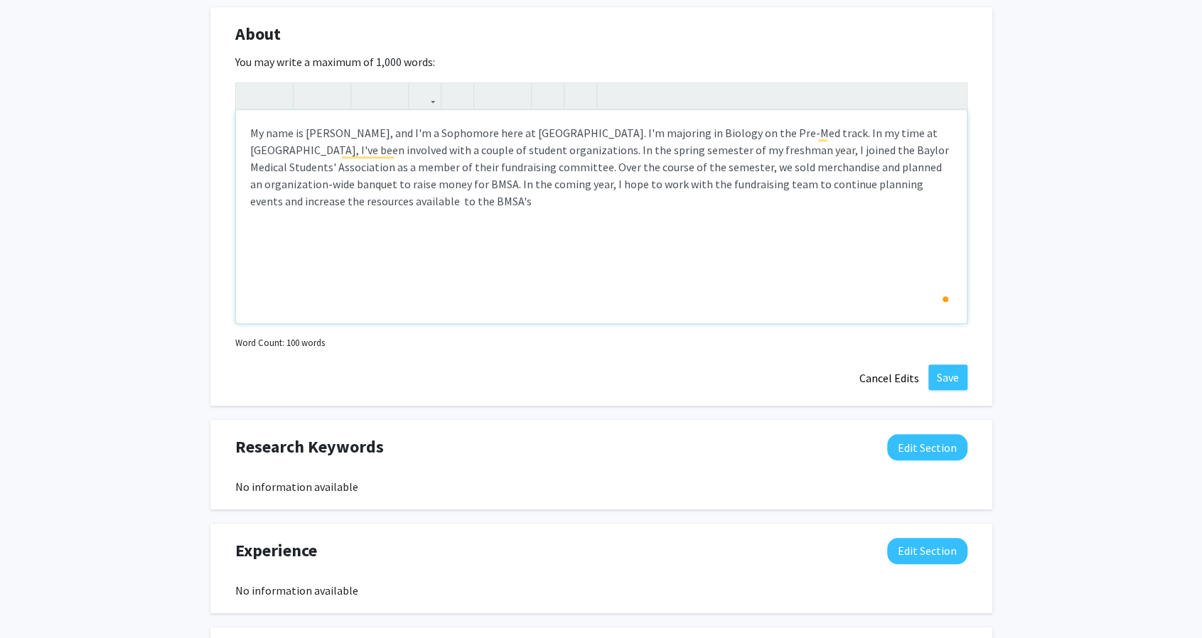
click at [257, 200] on div "My name is [PERSON_NAME], and I'm a Sophomore here at [GEOGRAPHIC_DATA]. I'm ma…" at bounding box center [601, 216] width 731 height 213
drag, startPoint x: 385, startPoint y: 196, endPoint x: 798, endPoint y: 188, distance: 412.4
click at [798, 188] on div "My name is [PERSON_NAME], and I'm a Sophomore here at [GEOGRAPHIC_DATA]. I'm ma…" at bounding box center [601, 216] width 731 height 213
click at [837, 181] on div "My name is [PERSON_NAME], and I'm a Sophomore here at [GEOGRAPHIC_DATA]. I'm ma…" at bounding box center [601, 216] width 731 height 213
drag, startPoint x: 840, startPoint y: 183, endPoint x: 861, endPoint y: 223, distance: 44.8
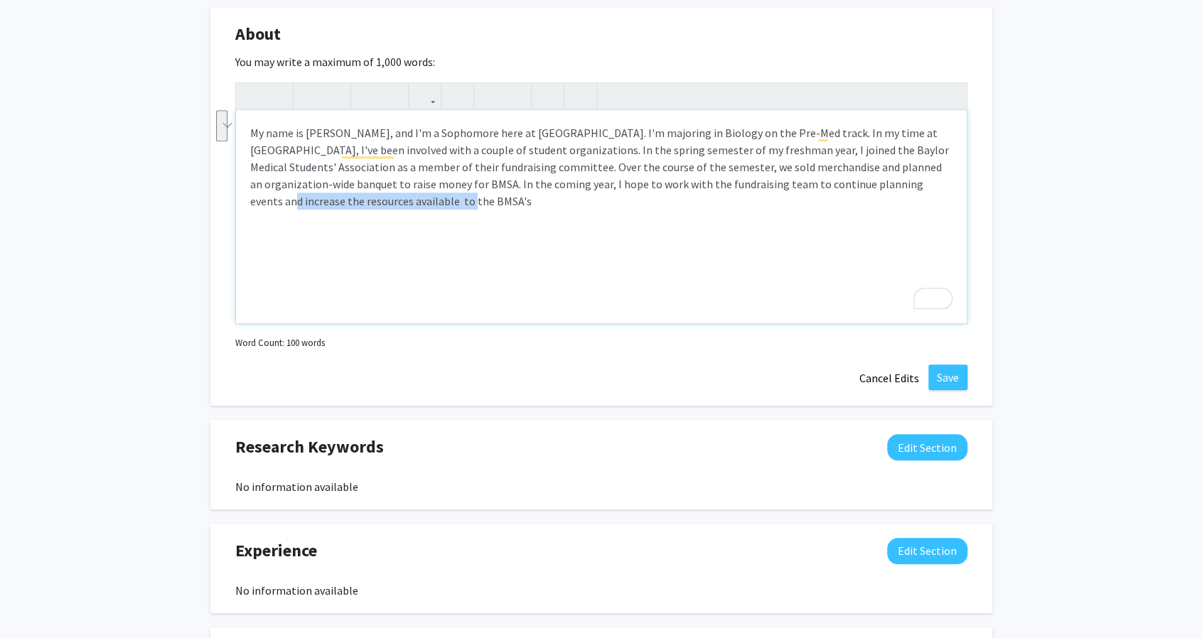
click at [861, 223] on div "My name is [PERSON_NAME], and I'm a Sophomore here at [GEOGRAPHIC_DATA]. I'm ma…" at bounding box center [601, 216] width 731 height 213
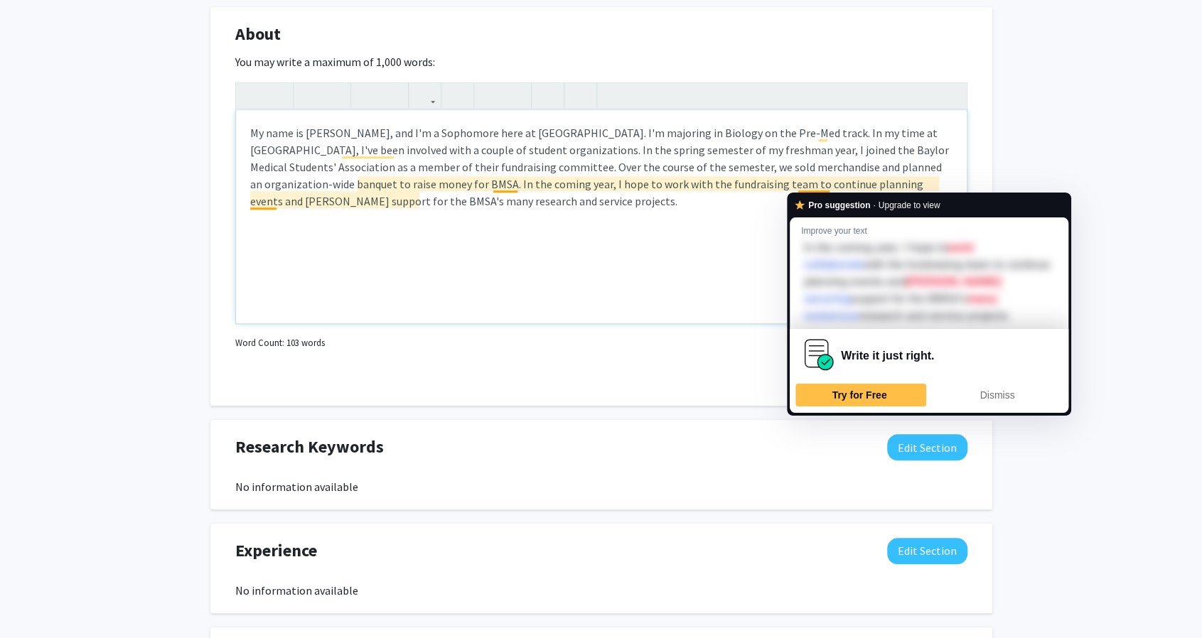
click at [627, 206] on div "My name is [PERSON_NAME], and I'm a Sophomore here at [GEOGRAPHIC_DATA]. I'm ma…" at bounding box center [601, 216] width 731 height 213
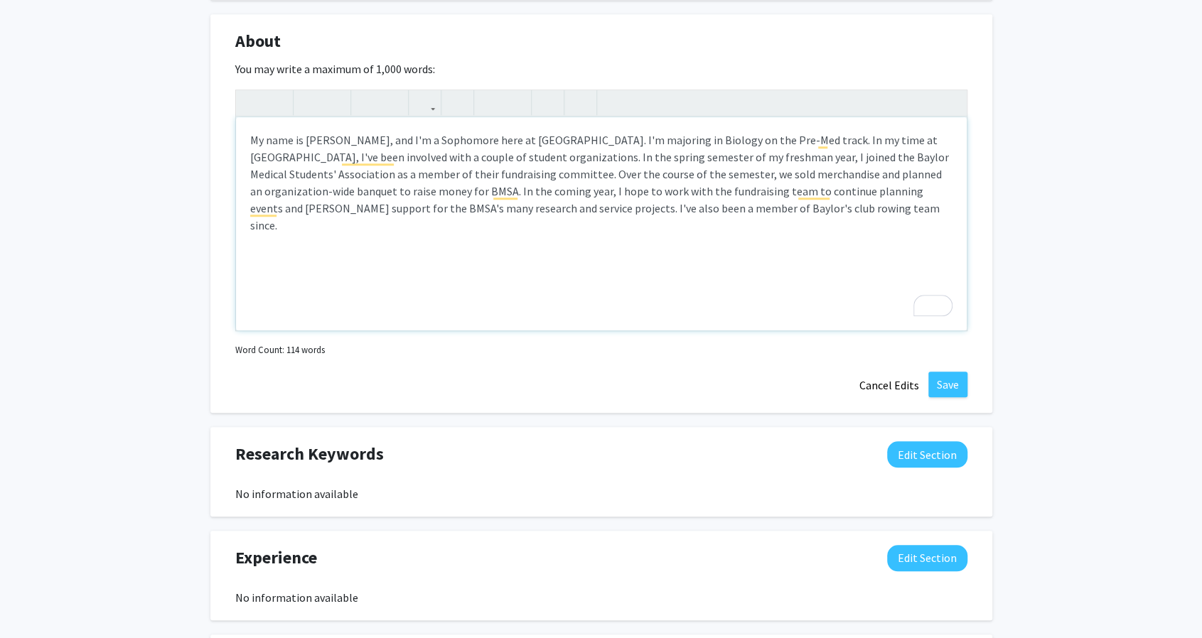
scroll to position [695, 0]
click at [926, 205] on div "My name is [PERSON_NAME], and I'm a Sophomore here at [GEOGRAPHIC_DATA]. I'm ma…" at bounding box center [601, 223] width 731 height 213
click at [853, 224] on div "My name is [PERSON_NAME], and I'm a Sophomore here at [GEOGRAPHIC_DATA]. I'm ma…" at bounding box center [601, 223] width 731 height 213
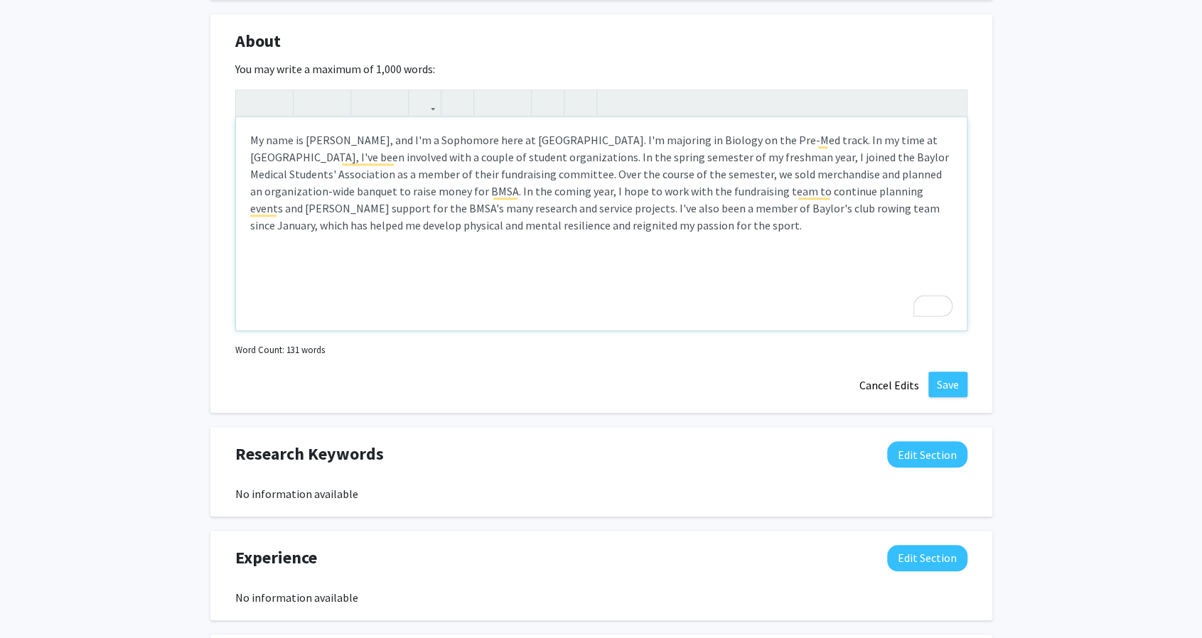
click at [551, 230] on div "My name is [PERSON_NAME], and I'm a Sophomore here at [GEOGRAPHIC_DATA]. I'm ma…" at bounding box center [601, 223] width 731 height 213
click at [898, 204] on div "My name is [PERSON_NAME], and I'm a Sophomore here at [GEOGRAPHIC_DATA]. I'm ma…" at bounding box center [601, 223] width 731 height 213
click at [845, 244] on div "My name is [PERSON_NAME], and I'm a Sophomore here at [GEOGRAPHIC_DATA]. I'm ma…" at bounding box center [601, 223] width 731 height 213
drag, startPoint x: 413, startPoint y: 222, endPoint x: 348, endPoint y: 224, distance: 64.7
click at [348, 224] on div "My name is [PERSON_NAME], and I'm a Sophomore here at [GEOGRAPHIC_DATA]. I'm ma…" at bounding box center [601, 223] width 731 height 213
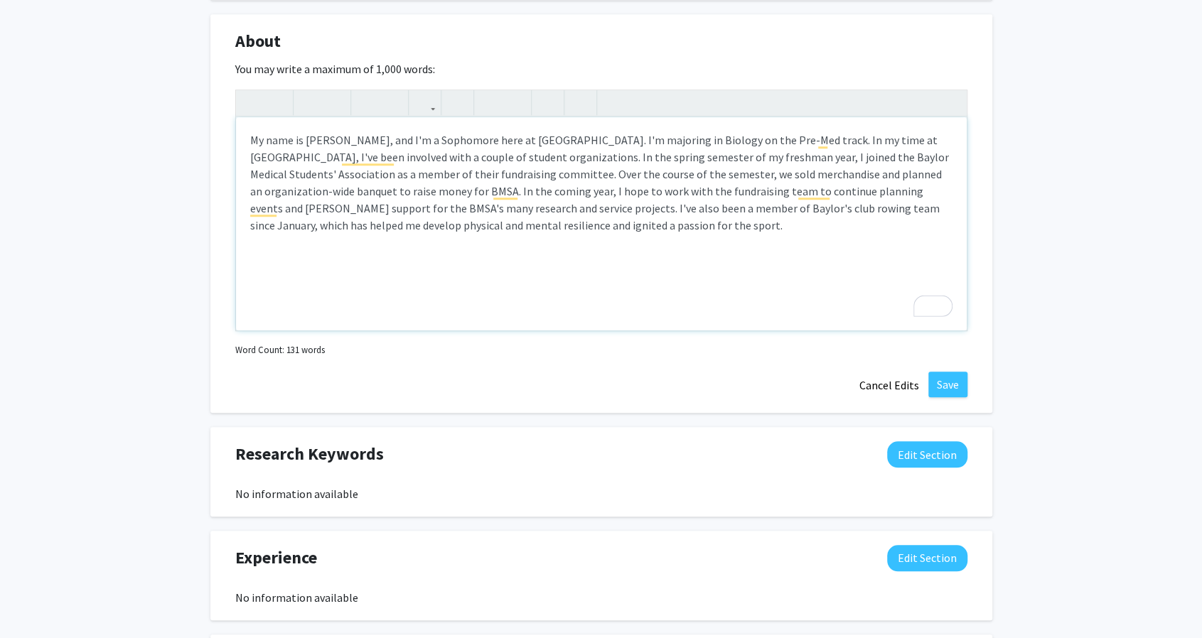
click at [510, 223] on div "My name is [PERSON_NAME], and I'm a Sophomore here at [GEOGRAPHIC_DATA]. I'm ma…" at bounding box center [601, 223] width 731 height 213
drag, startPoint x: 557, startPoint y: 223, endPoint x: 492, endPoint y: 235, distance: 66.4
click at [492, 235] on div "My name is [PERSON_NAME], and I'm a Sophomore here at [GEOGRAPHIC_DATA]. I'm ma…" at bounding box center [601, 223] width 731 height 213
click at [530, 228] on div "My name is [PERSON_NAME], and I'm a Sophomore here at [GEOGRAPHIC_DATA]. I'm ma…" at bounding box center [601, 223] width 731 height 213
click at [708, 245] on div "My name is [PERSON_NAME], and I'm a Sophomore here at [GEOGRAPHIC_DATA]. I'm ma…" at bounding box center [601, 223] width 731 height 213
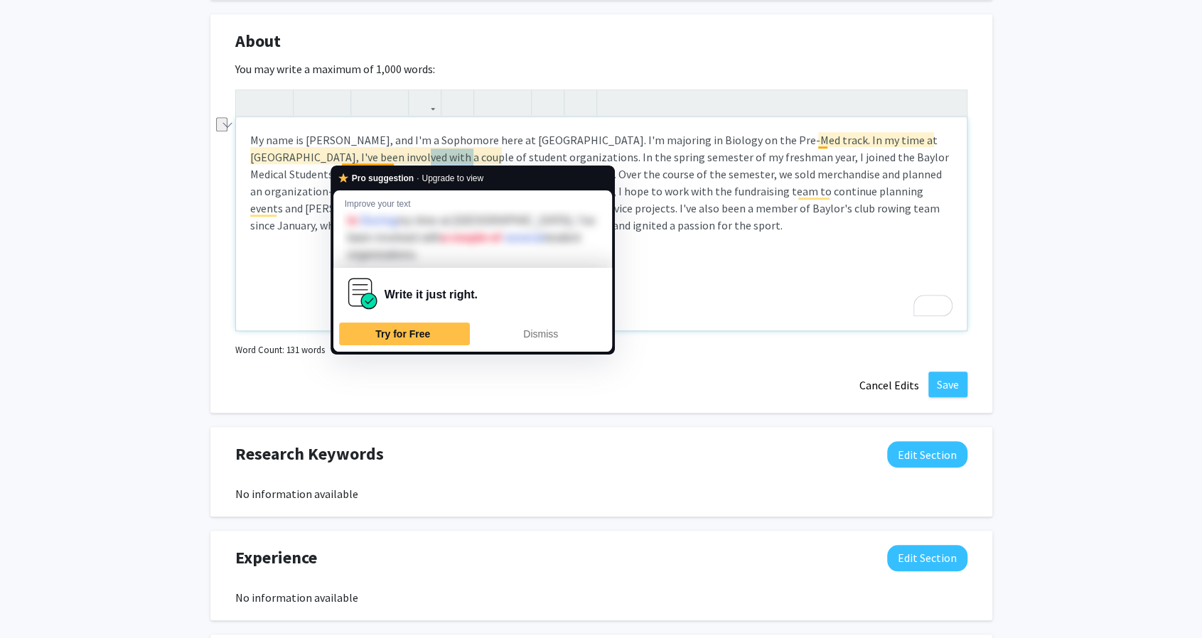
drag, startPoint x: 392, startPoint y: 156, endPoint x: 351, endPoint y: 156, distance: 41.2
click at [351, 156] on div "My name is [PERSON_NAME], and I'm a Sophomore here at [GEOGRAPHIC_DATA]. I'm ma…" at bounding box center [601, 223] width 731 height 213
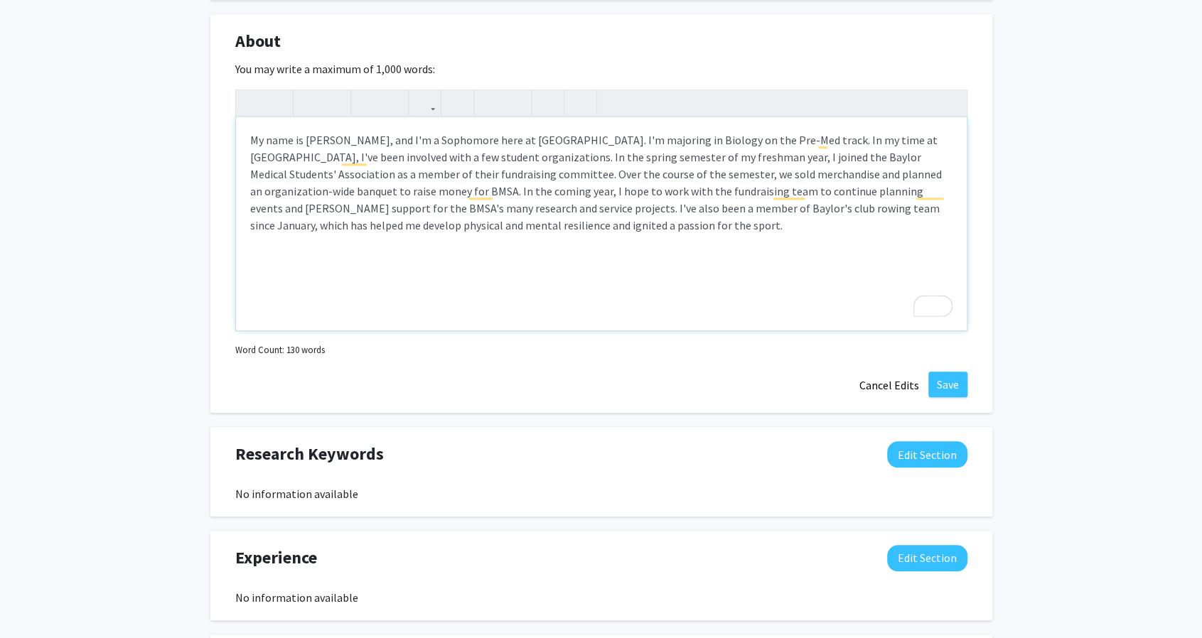
click at [560, 235] on div "My name is [PERSON_NAME], and I'm a Sophomore here at [GEOGRAPHIC_DATA]. I'm ma…" at bounding box center [601, 223] width 731 height 213
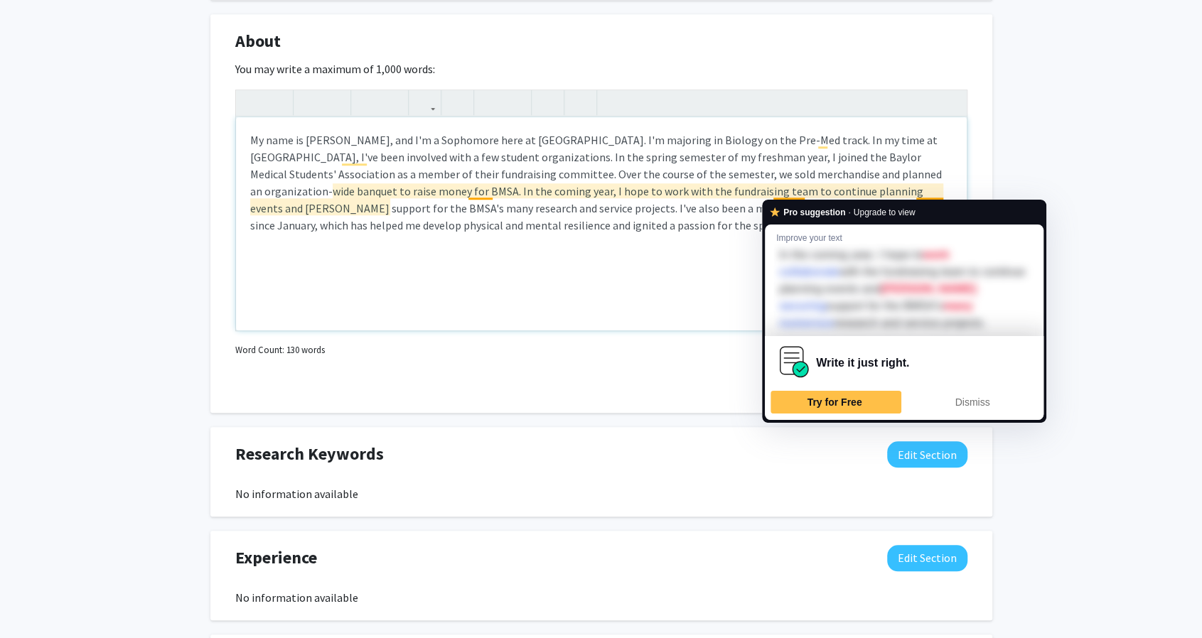
click at [692, 244] on div "My name is [PERSON_NAME], and I'm a Sophomore here at [GEOGRAPHIC_DATA]. I'm ma…" at bounding box center [601, 223] width 731 height 213
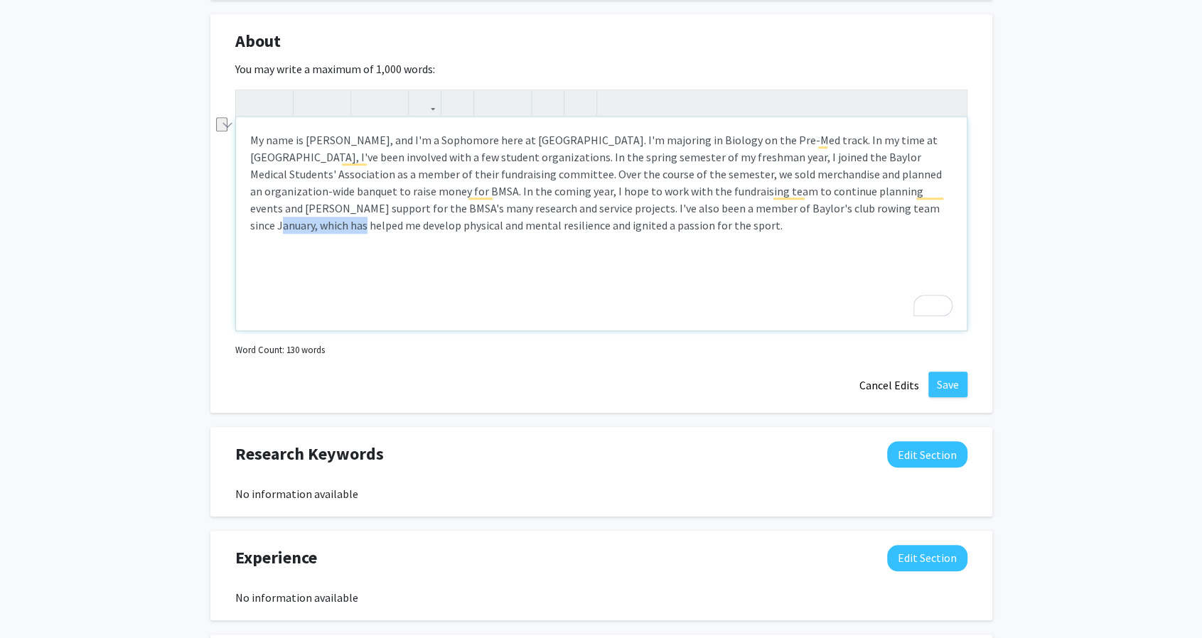
drag, startPoint x: 856, startPoint y: 208, endPoint x: 767, endPoint y: 212, distance: 88.9
click at [767, 212] on div "My name is [PERSON_NAME], and I'm a Sophomore here at [GEOGRAPHIC_DATA]. I'm ma…" at bounding box center [601, 223] width 731 height 213
click at [625, 240] on div "My name is [PERSON_NAME], and I'm a Sophomore here at [GEOGRAPHIC_DATA]. I'm ma…" at bounding box center [601, 223] width 731 height 213
type textarea "My name is [PERSON_NAME], and I'm a Sophomore here at [GEOGRAPHIC_DATA]. I'm ma…"
click at [948, 382] on button "Save" at bounding box center [947, 385] width 39 height 26
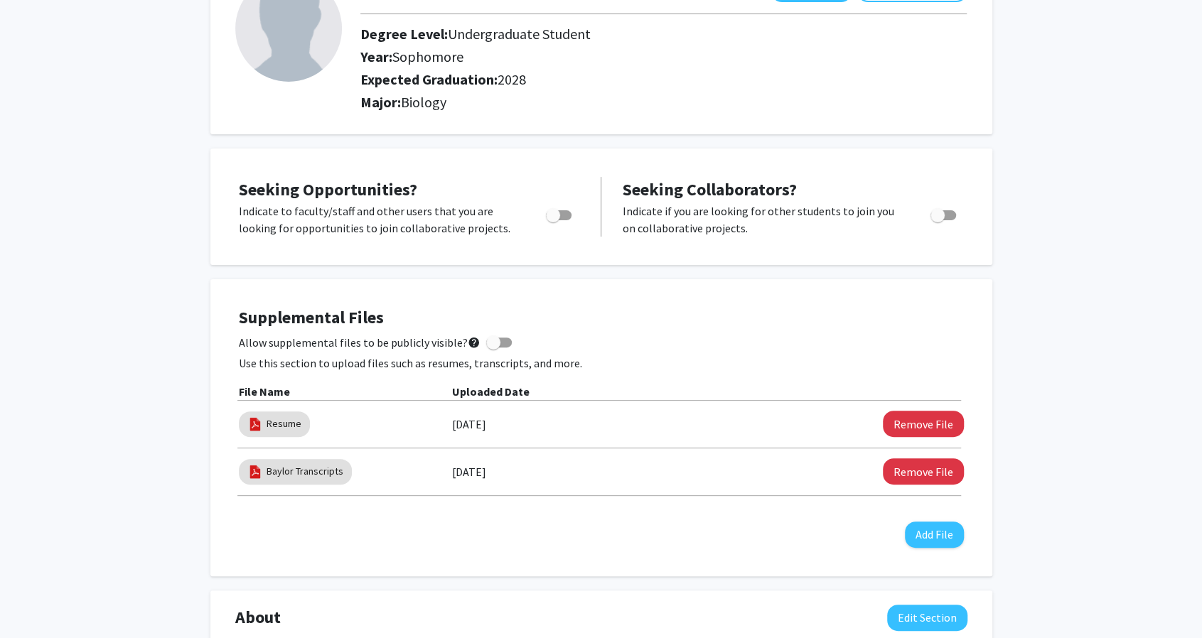
scroll to position [118, 0]
click at [563, 213] on span "Toggle" at bounding box center [559, 216] width 26 height 10
click at [553, 221] on input "Are you actively seeking opportunities?" at bounding box center [552, 221] width 1 height 1
checkbox input "true"
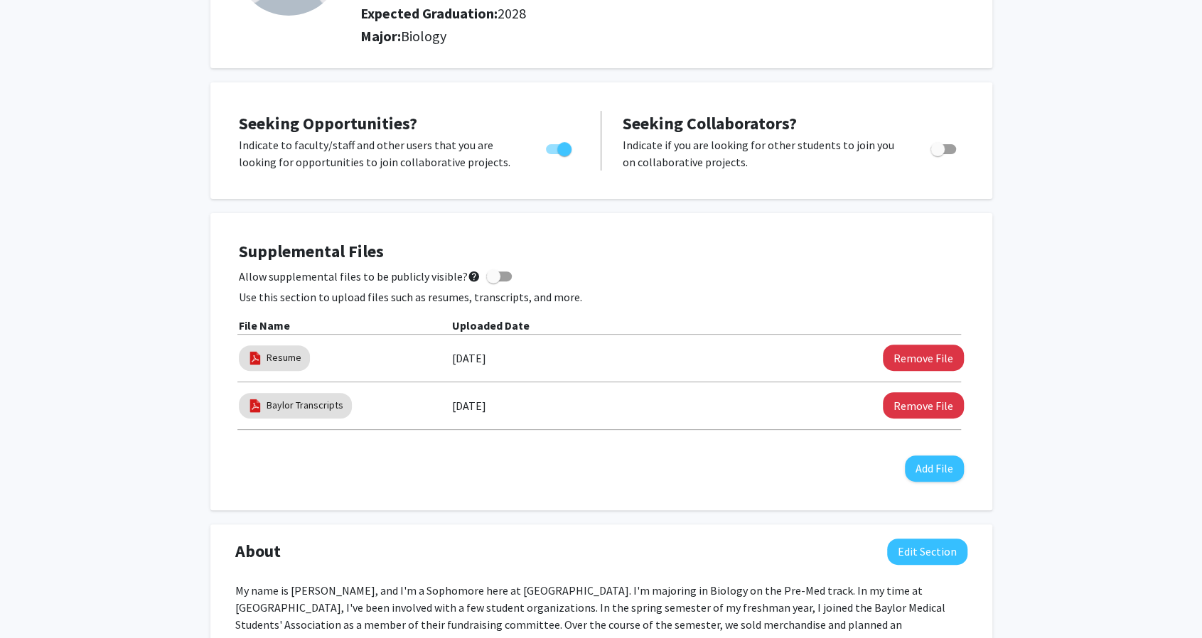
scroll to position [186, 0]
click at [502, 275] on span at bounding box center [499, 276] width 26 height 10
click at [493, 281] on input "Allow supplemental files to be publicly visible? help" at bounding box center [493, 281] width 1 height 1
checkbox input "true"
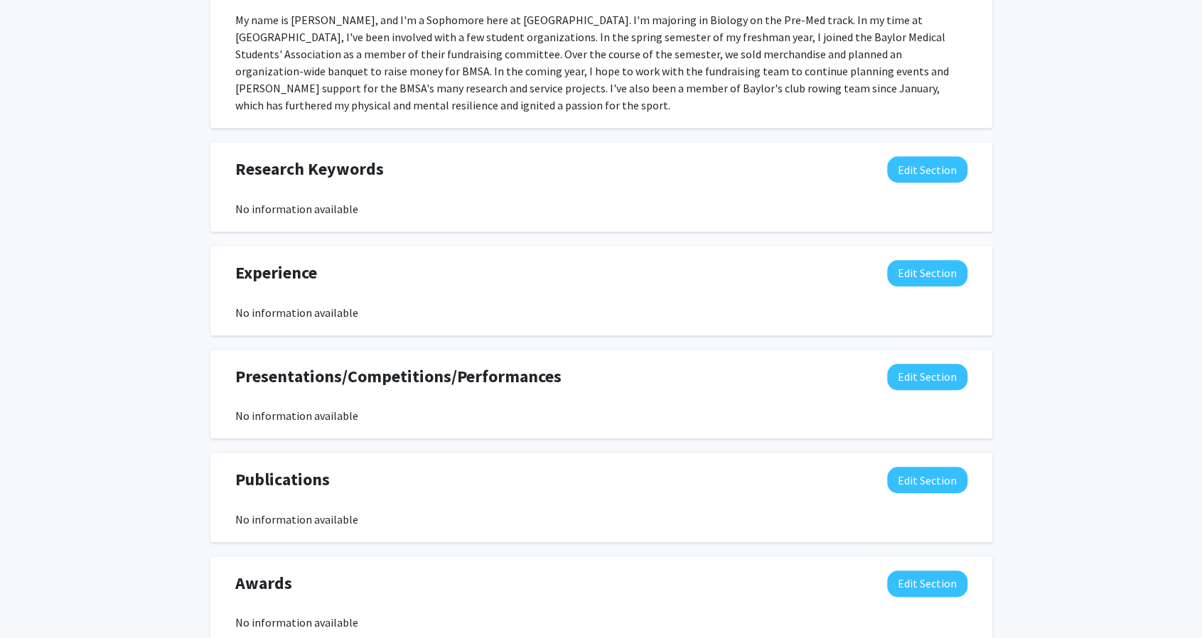
scroll to position [803, 0]
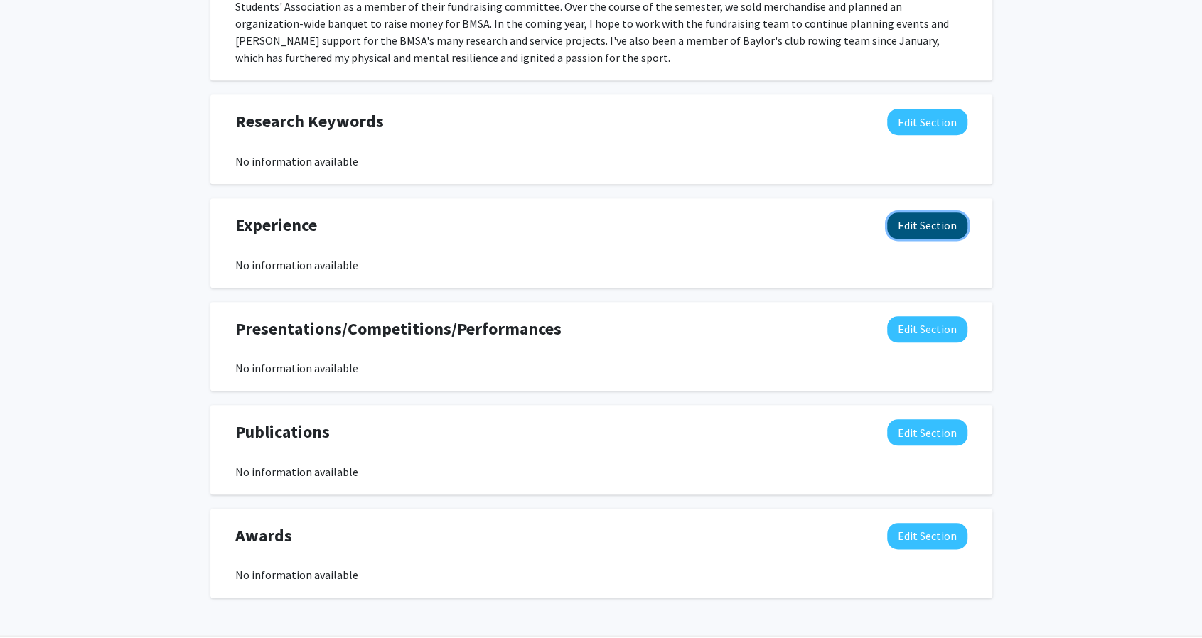
click at [915, 233] on button "Edit Section" at bounding box center [927, 226] width 80 height 26
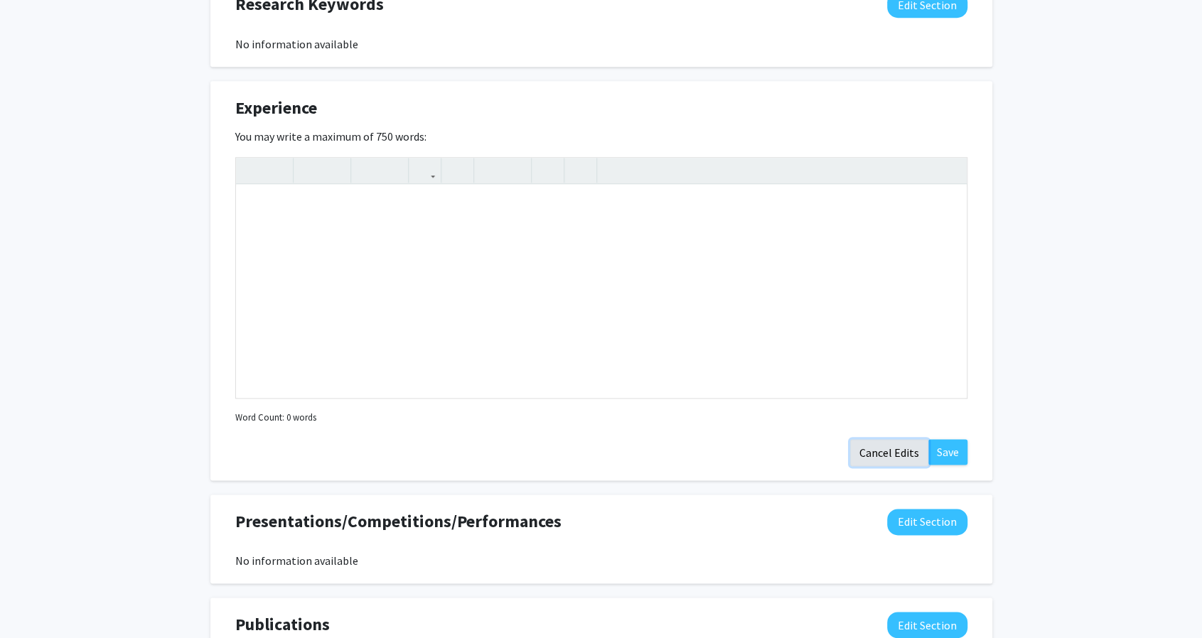
click at [889, 449] on button "Cancel Edits" at bounding box center [889, 452] width 78 height 27
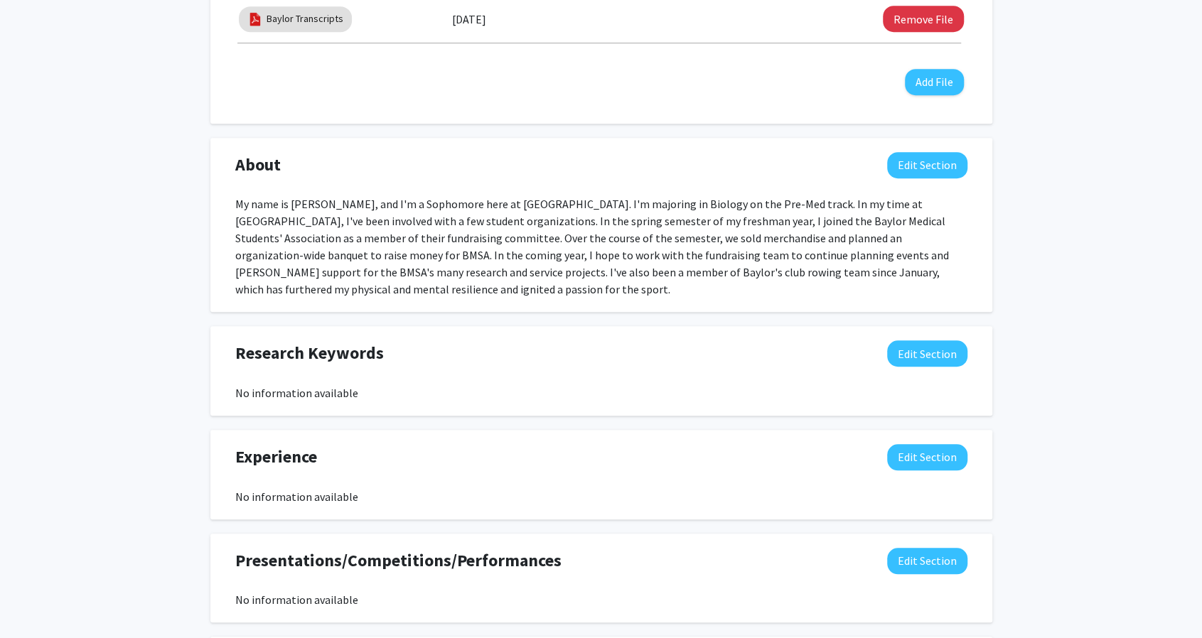
scroll to position [852, 0]
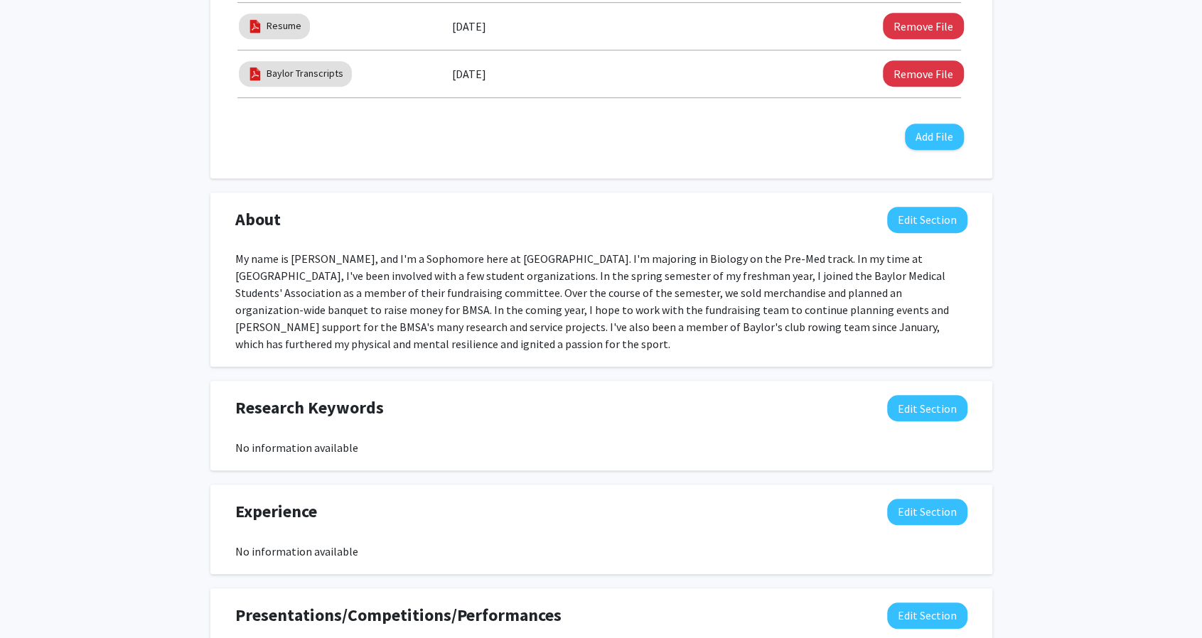
scroll to position [507, 0]
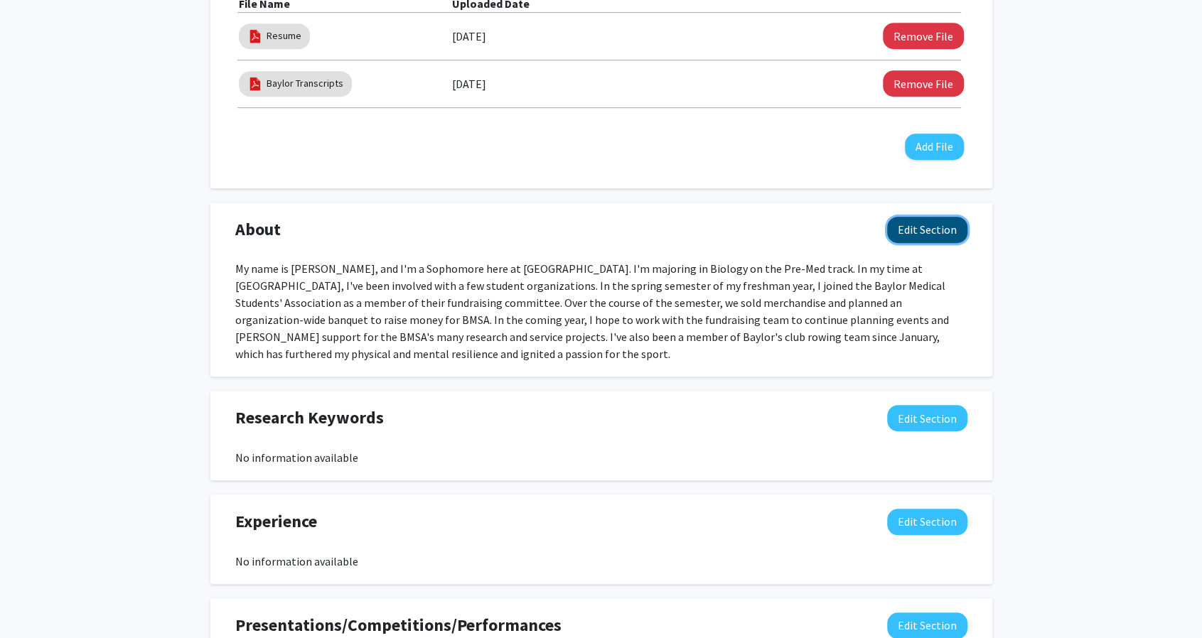
click at [941, 231] on button "Edit Section" at bounding box center [927, 230] width 80 height 26
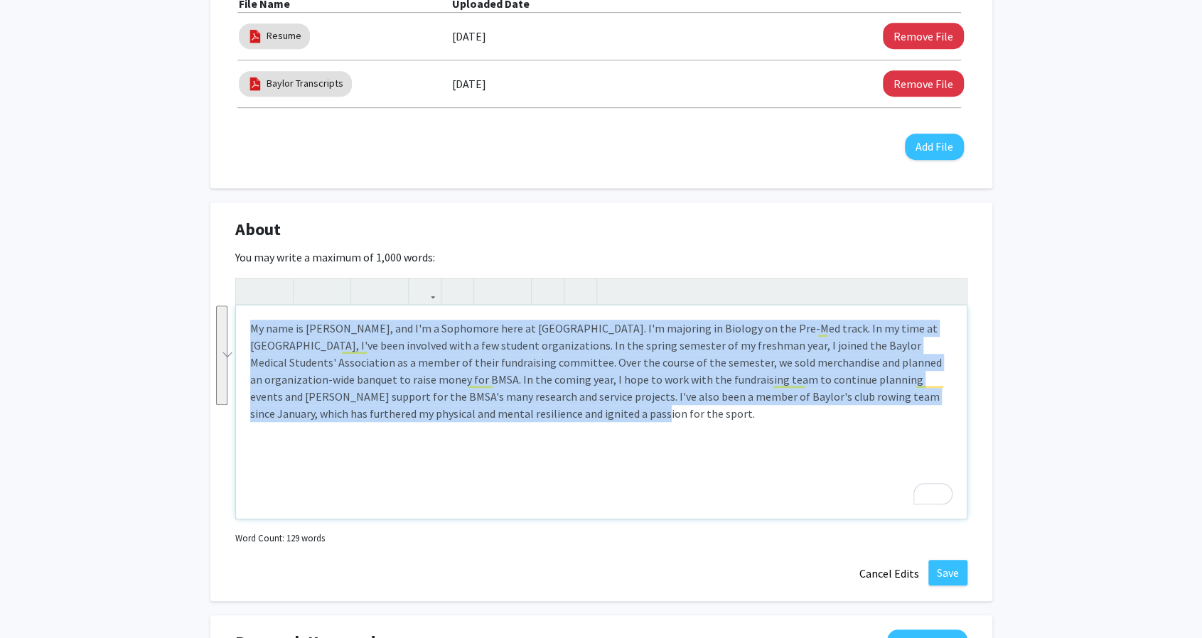
drag, startPoint x: 250, startPoint y: 324, endPoint x: 523, endPoint y: 427, distance: 290.9
click at [523, 427] on div "My name is [PERSON_NAME], and I'm a Sophomore here at [GEOGRAPHIC_DATA]. I'm ma…" at bounding box center [601, 412] width 731 height 213
copy div "My name is [PERSON_NAME], and I'm a Sophomore here at [GEOGRAPHIC_DATA]. I'm ma…"
click at [928, 564] on button "Save" at bounding box center [947, 573] width 39 height 26
